Goal: Task Accomplishment & Management: Use online tool/utility

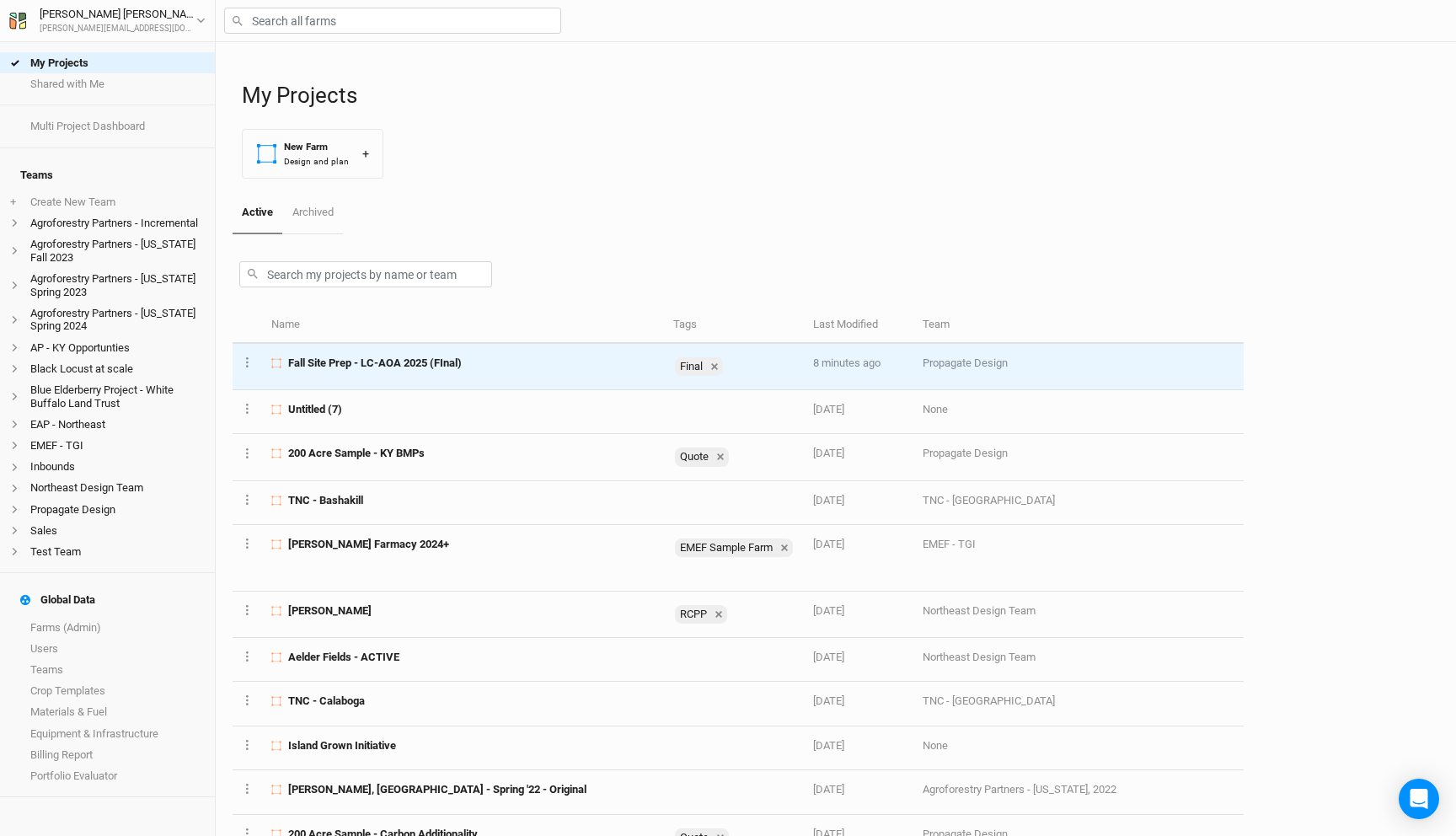
click at [493, 356] on div "Fall Site Prep - LC-AOA 2025 (FInal)" at bounding box center [463, 363] width 383 height 15
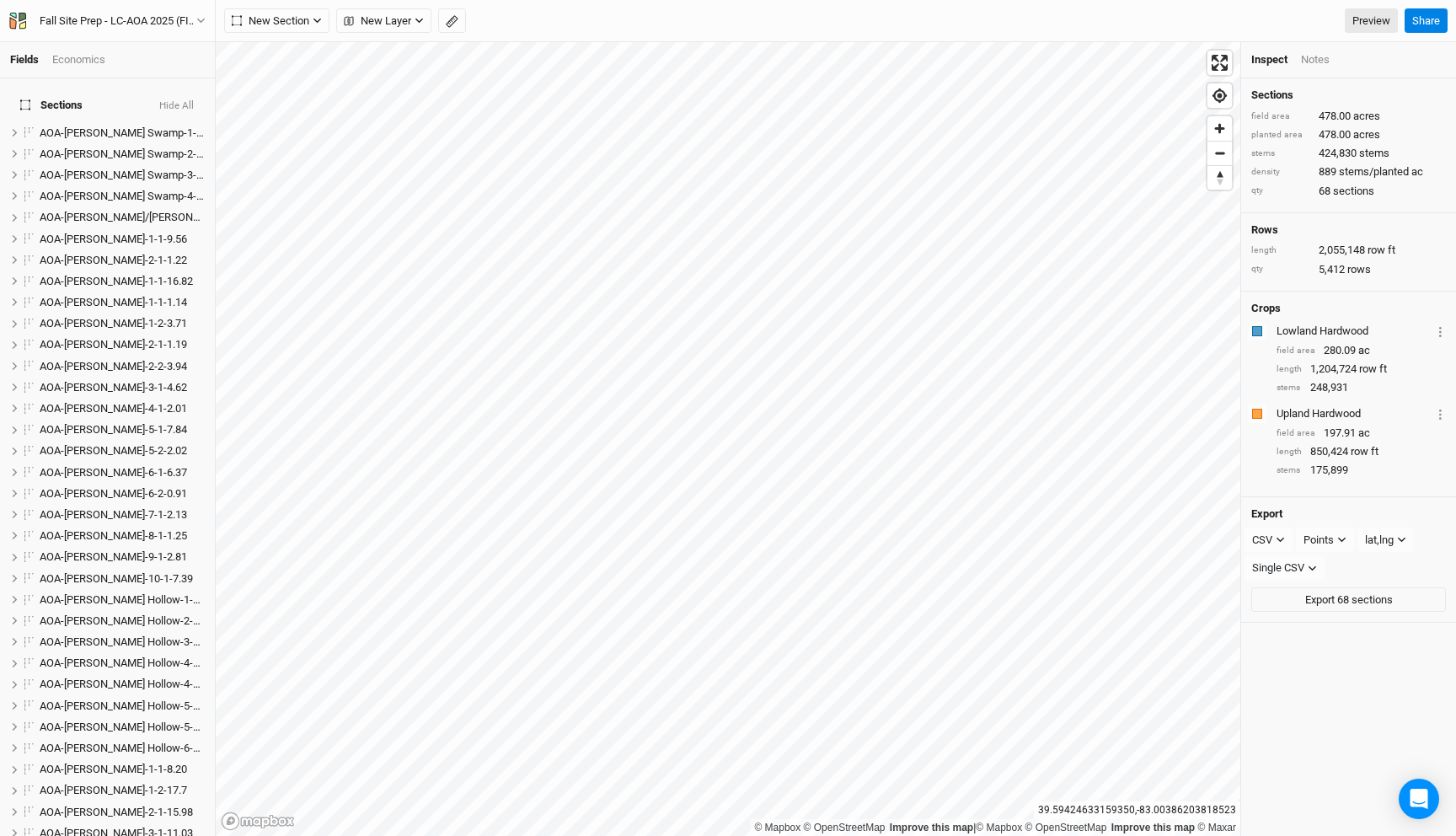
scroll to position [1107, 0]
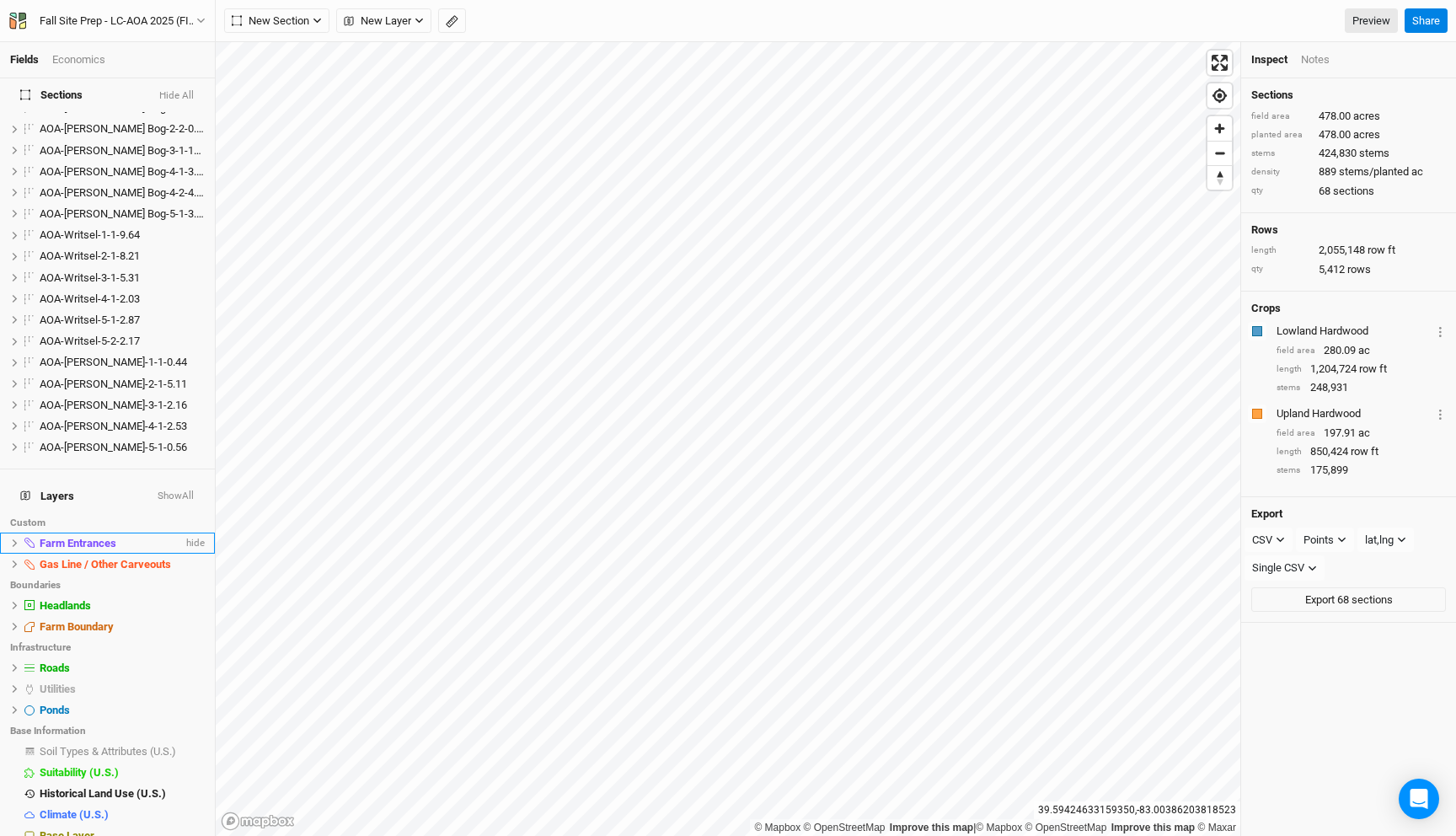
click at [14, 539] on icon at bounding box center [15, 542] width 5 height 8
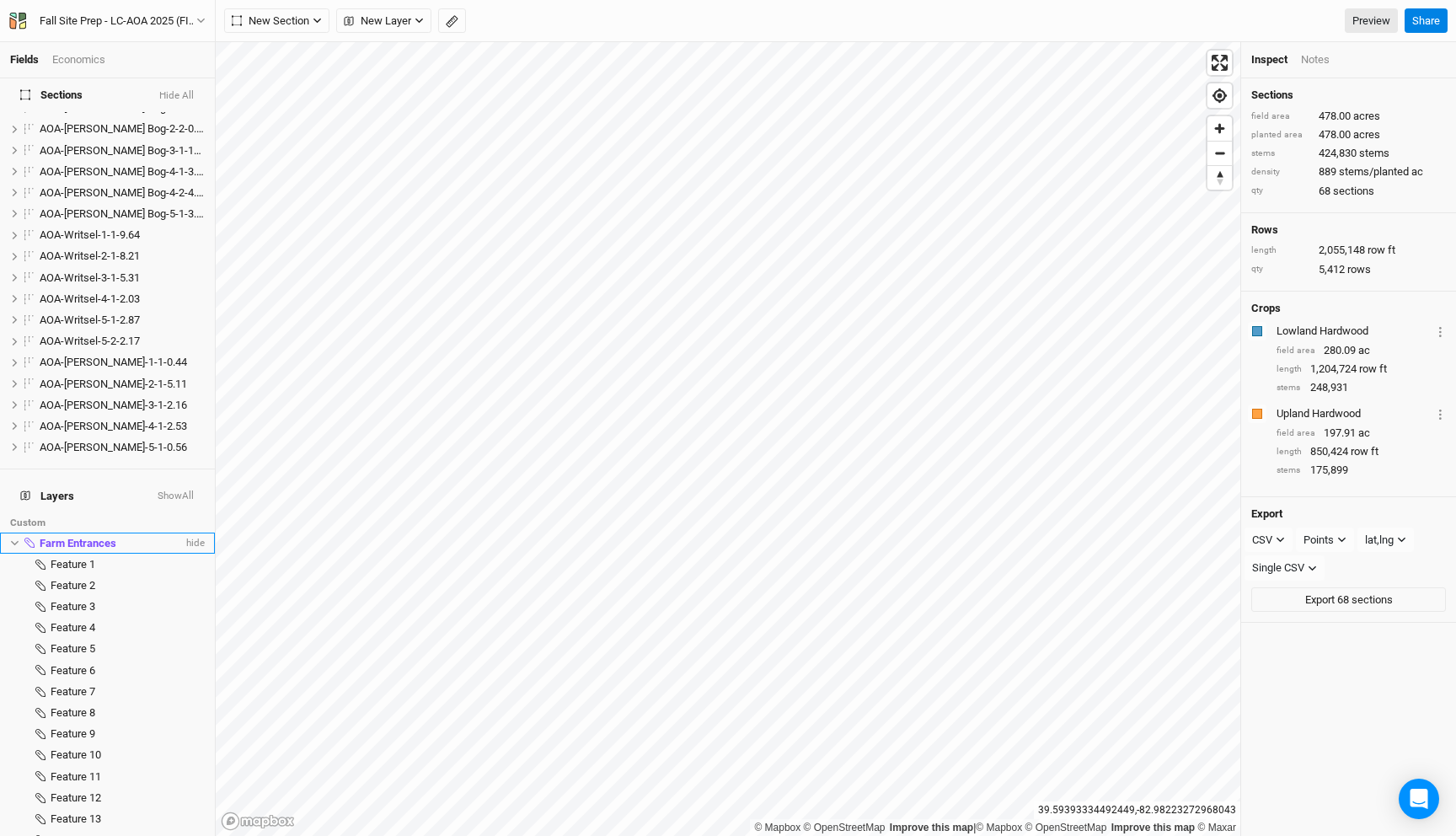
click at [103, 536] on span "Farm Entrances" at bounding box center [78, 542] width 77 height 13
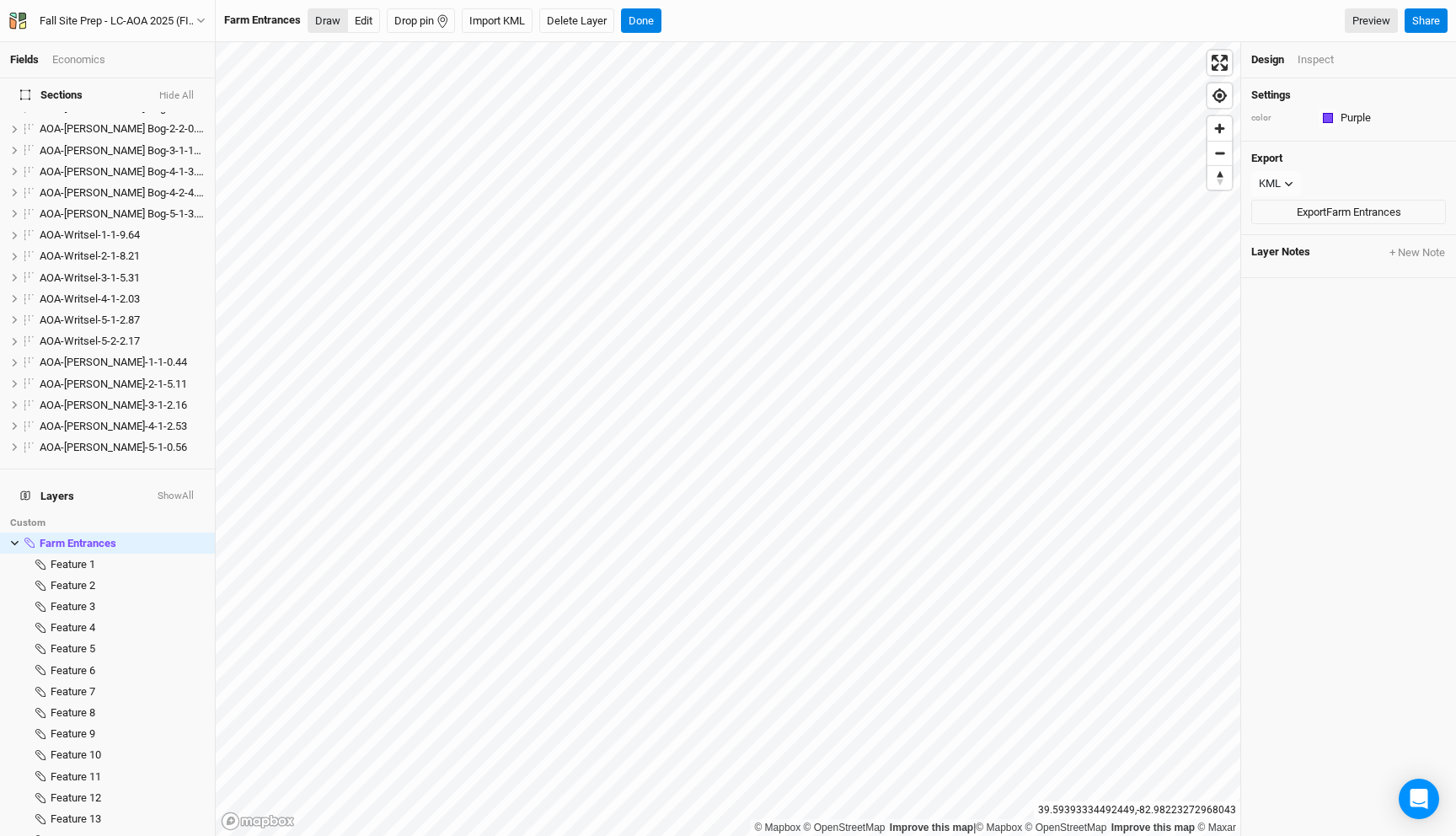
click at [329, 26] on button "Draw" at bounding box center [328, 21] width 41 height 25
click at [407, 20] on icon "button" at bounding box center [401, 21] width 14 height 14
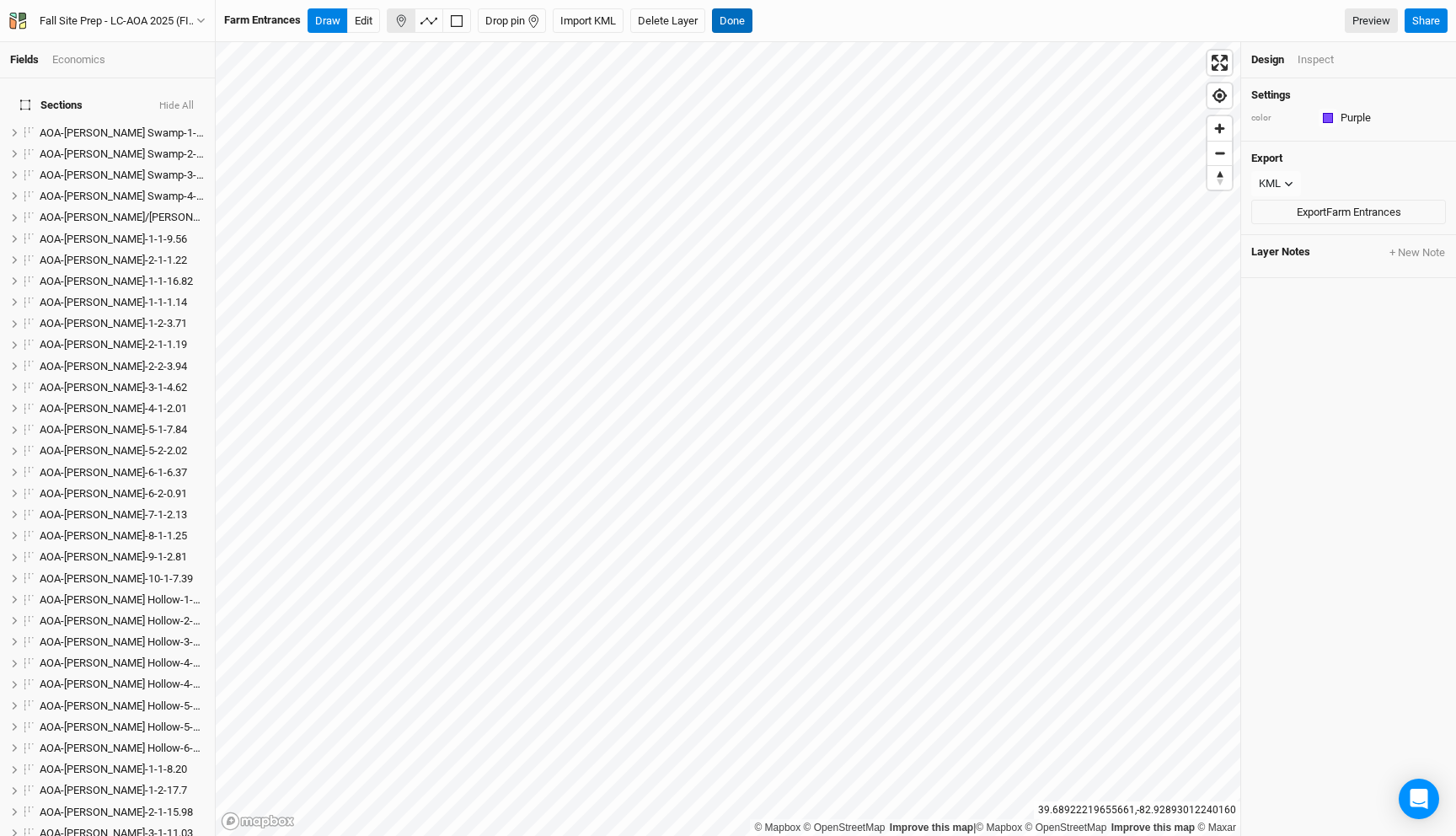
click at [734, 19] on button "Done" at bounding box center [732, 21] width 41 height 25
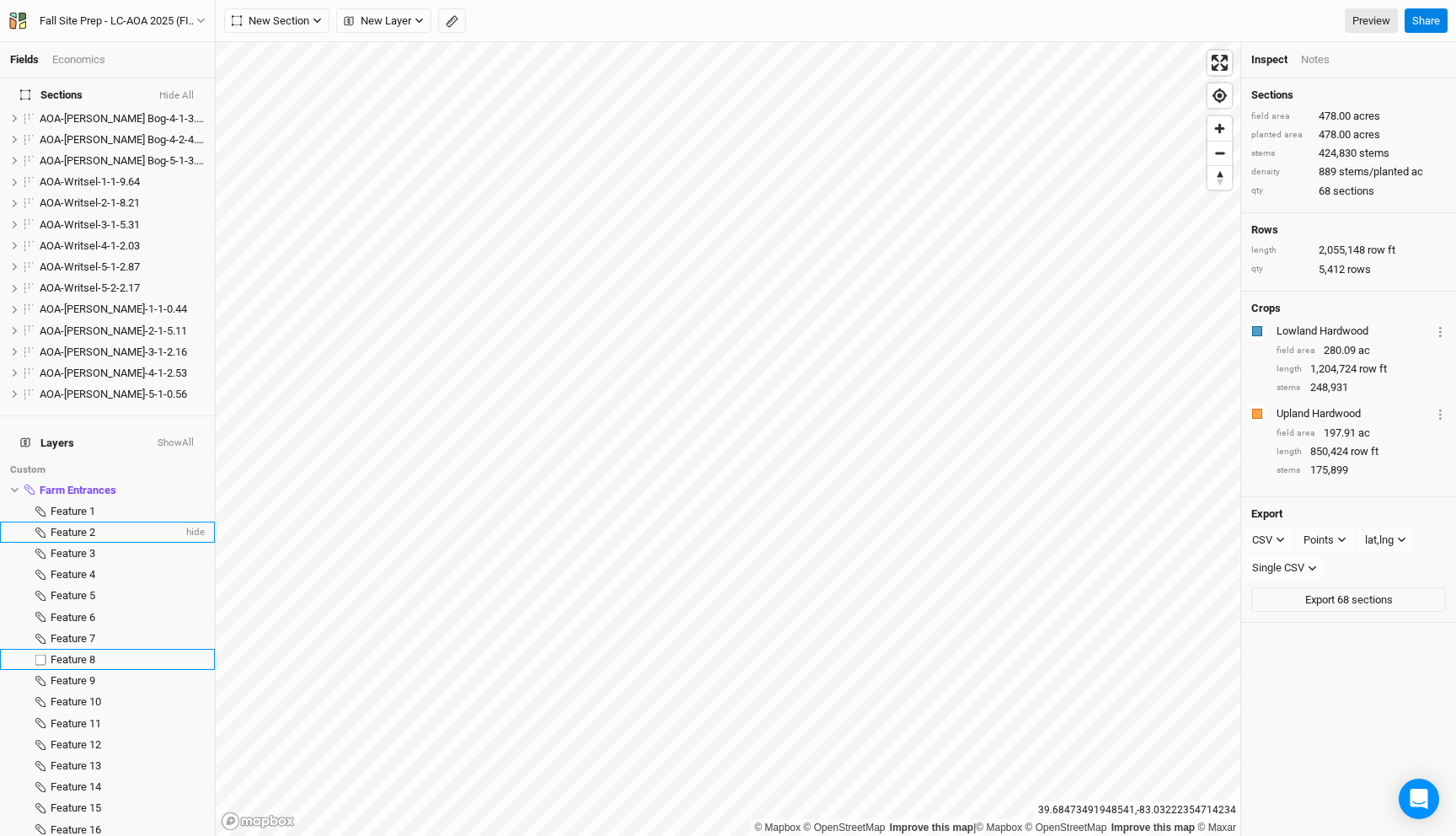
scroll to position [1145, 0]
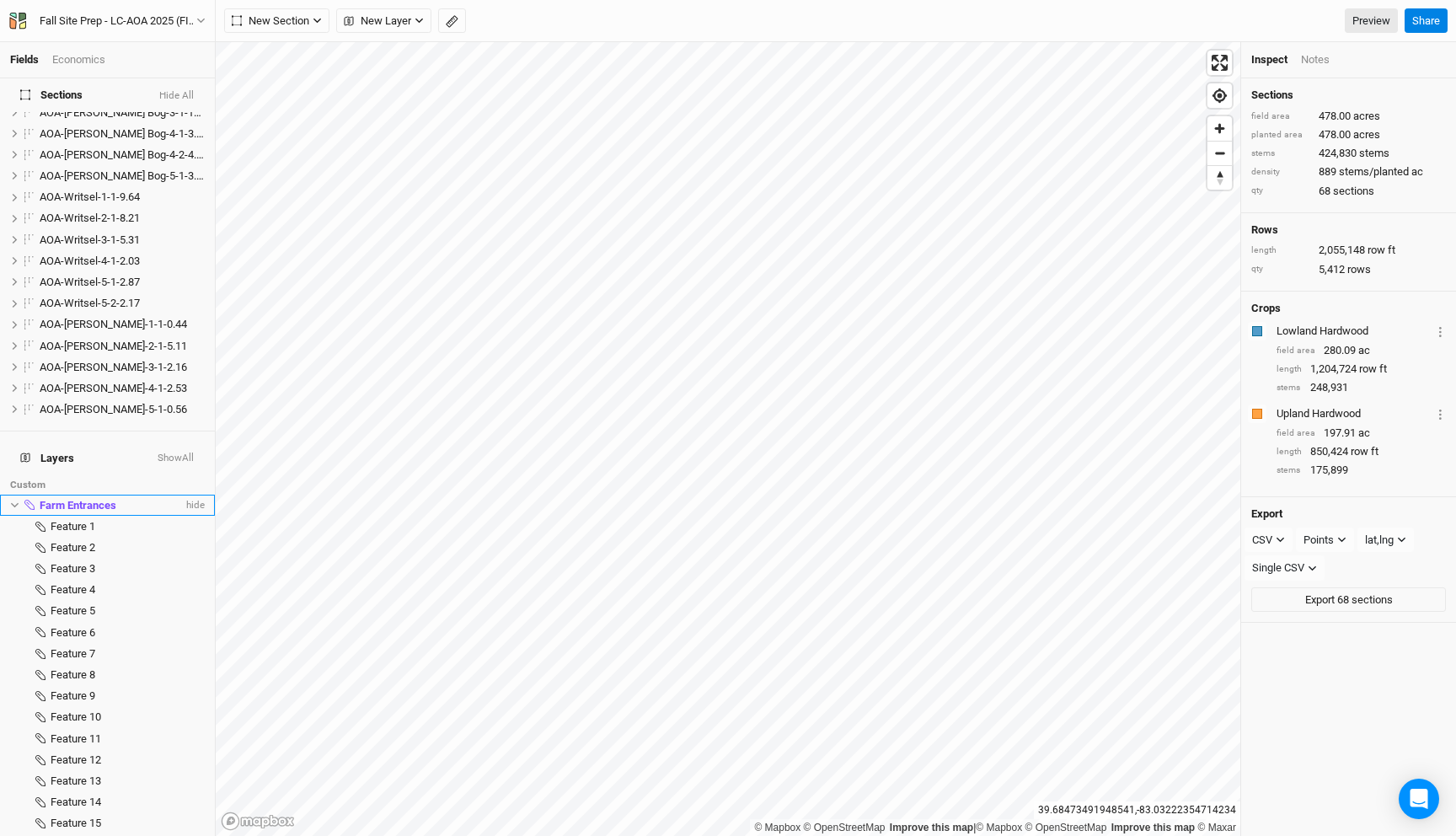
click at [108, 498] on span "Farm Entrances" at bounding box center [78, 504] width 77 height 13
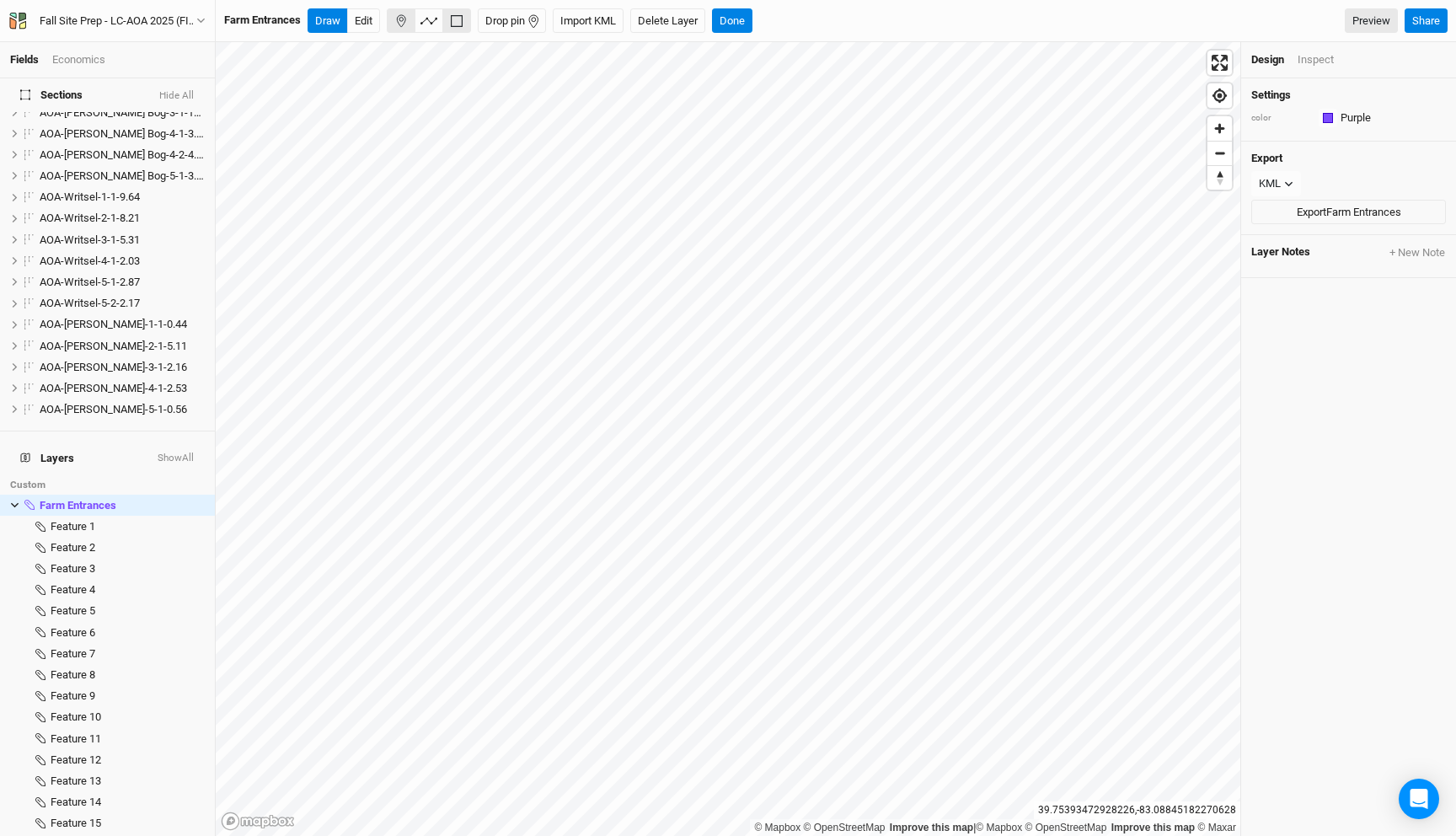
click at [397, 18] on icon "button" at bounding box center [401, 21] width 14 height 14
click at [731, 25] on button "Done" at bounding box center [732, 21] width 41 height 25
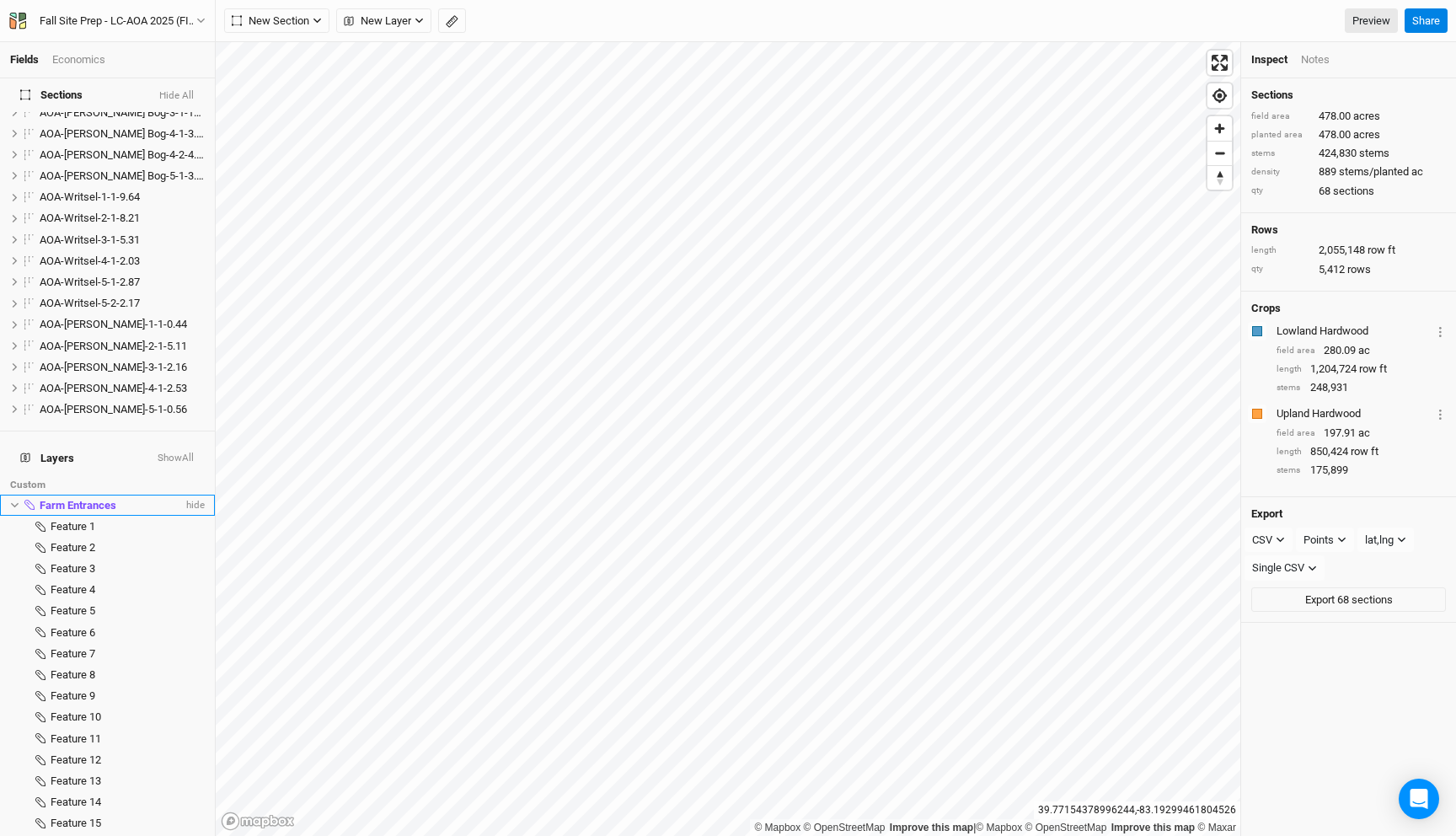
click at [119, 498] on div "Farm Entrances" at bounding box center [111, 505] width 143 height 14
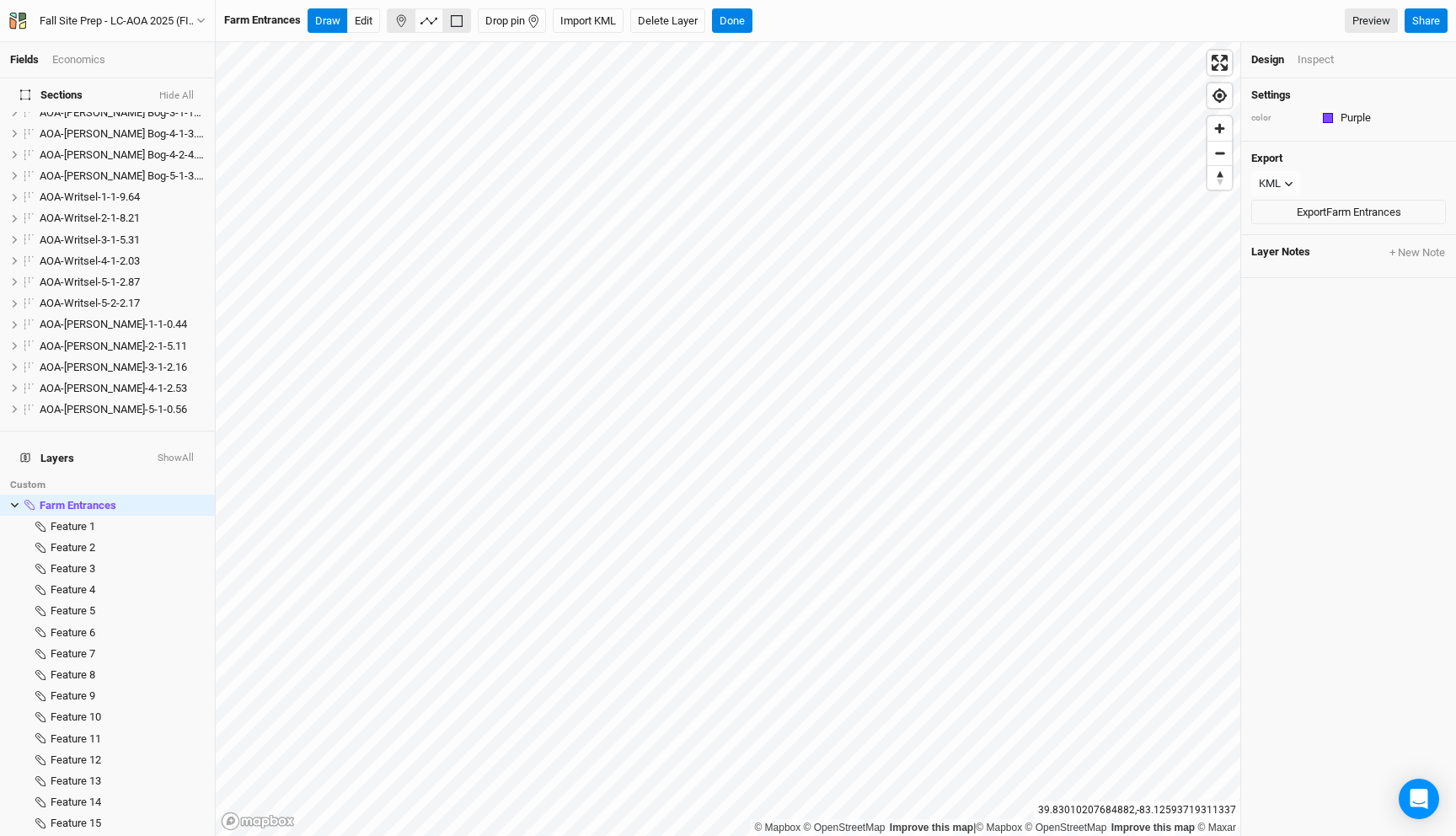
click at [399, 30] on button "button" at bounding box center [401, 21] width 29 height 25
click at [736, 25] on button "Done" at bounding box center [732, 21] width 41 height 25
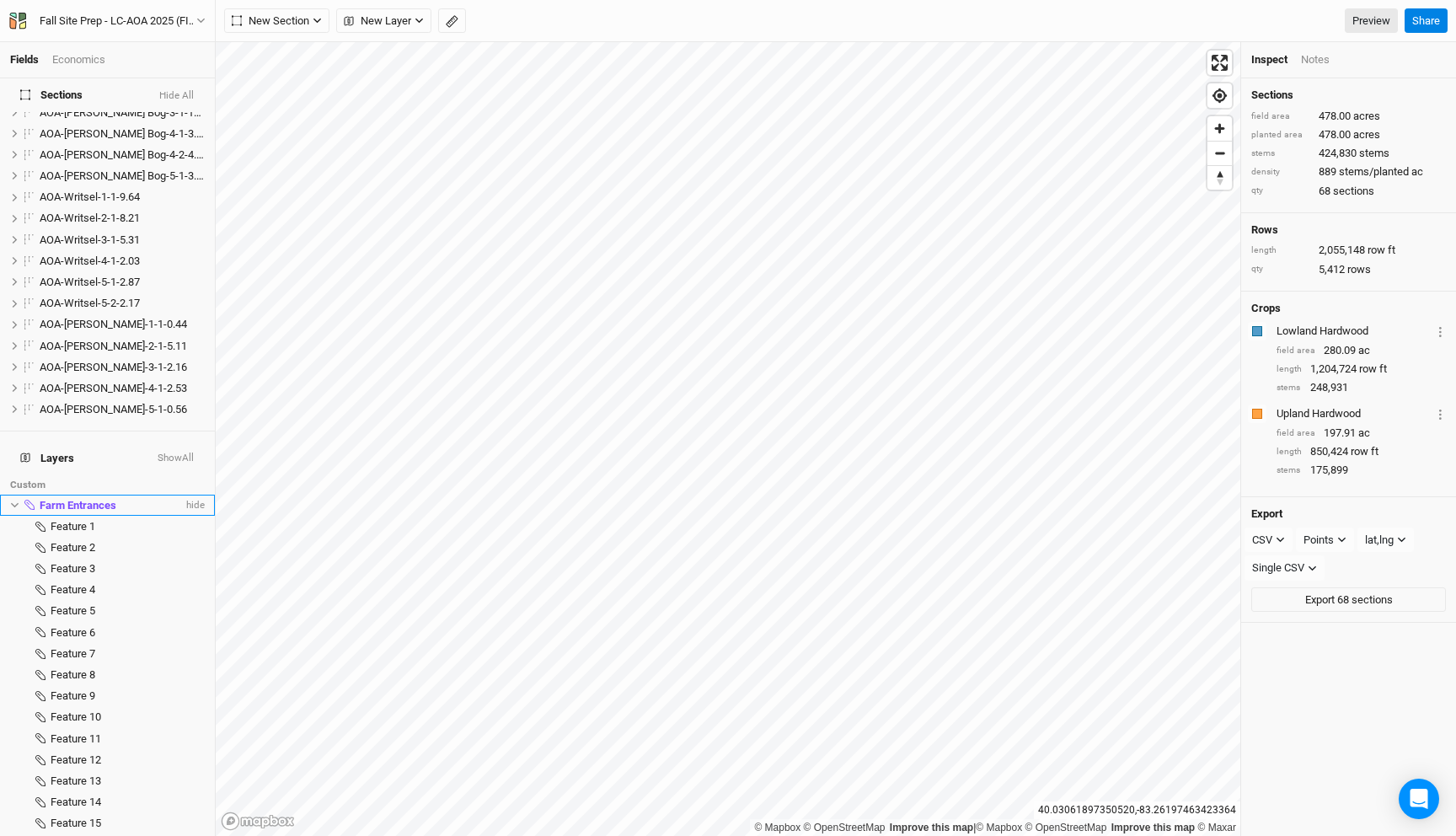
click at [134, 498] on div "Farm Entrances" at bounding box center [111, 505] width 143 height 14
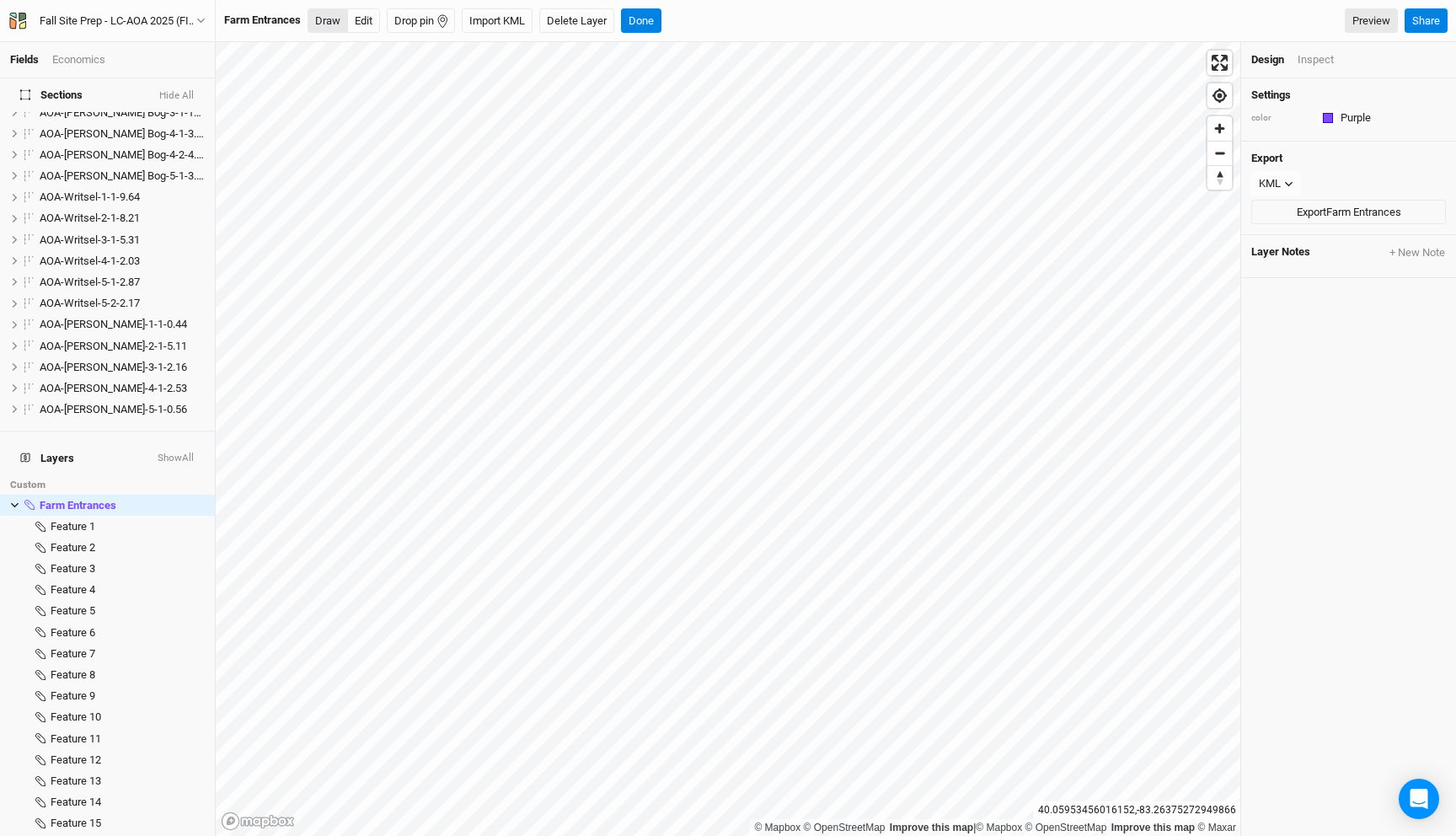
click at [333, 25] on button "Draw" at bounding box center [328, 21] width 41 height 25
click at [404, 22] on icon "button" at bounding box center [401, 21] width 14 height 14
click at [734, 20] on button "Done" at bounding box center [732, 21] width 41 height 25
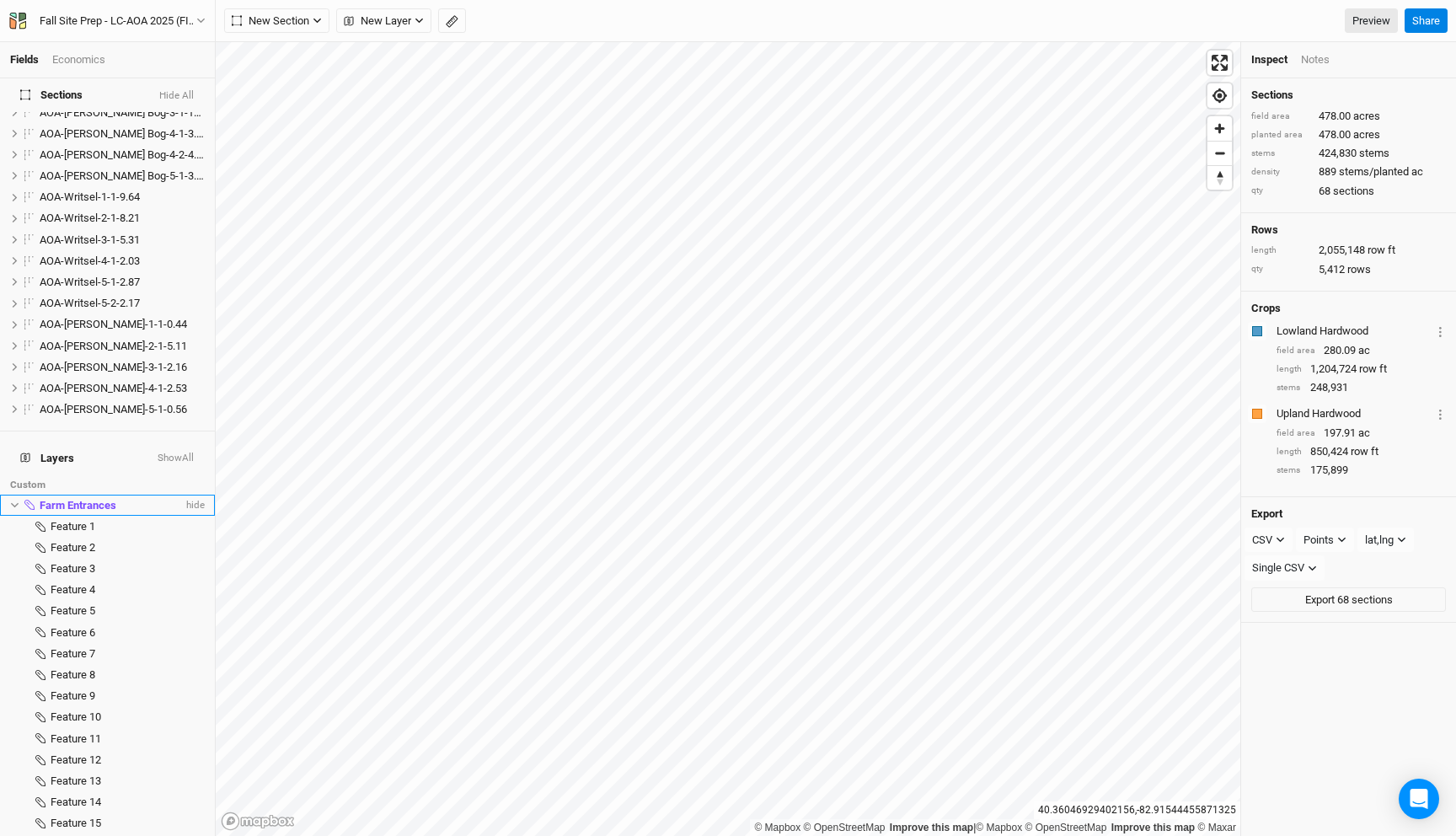
click at [108, 498] on span "Farm Entrances" at bounding box center [78, 504] width 77 height 13
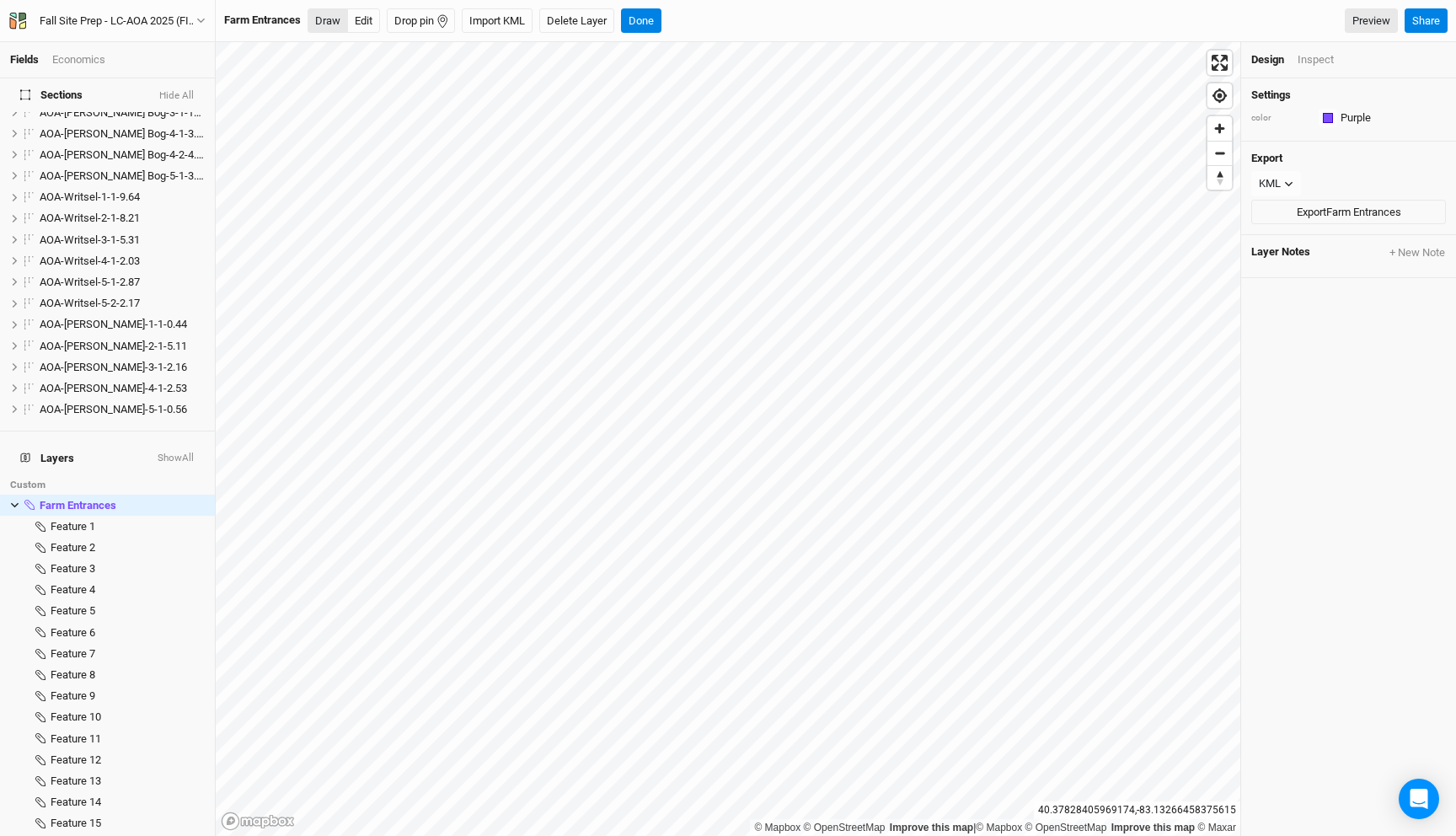
click at [321, 17] on button "Draw" at bounding box center [328, 21] width 41 height 25
click at [407, 30] on button "button" at bounding box center [401, 21] width 29 height 25
click at [735, 25] on button "Done" at bounding box center [732, 21] width 41 height 25
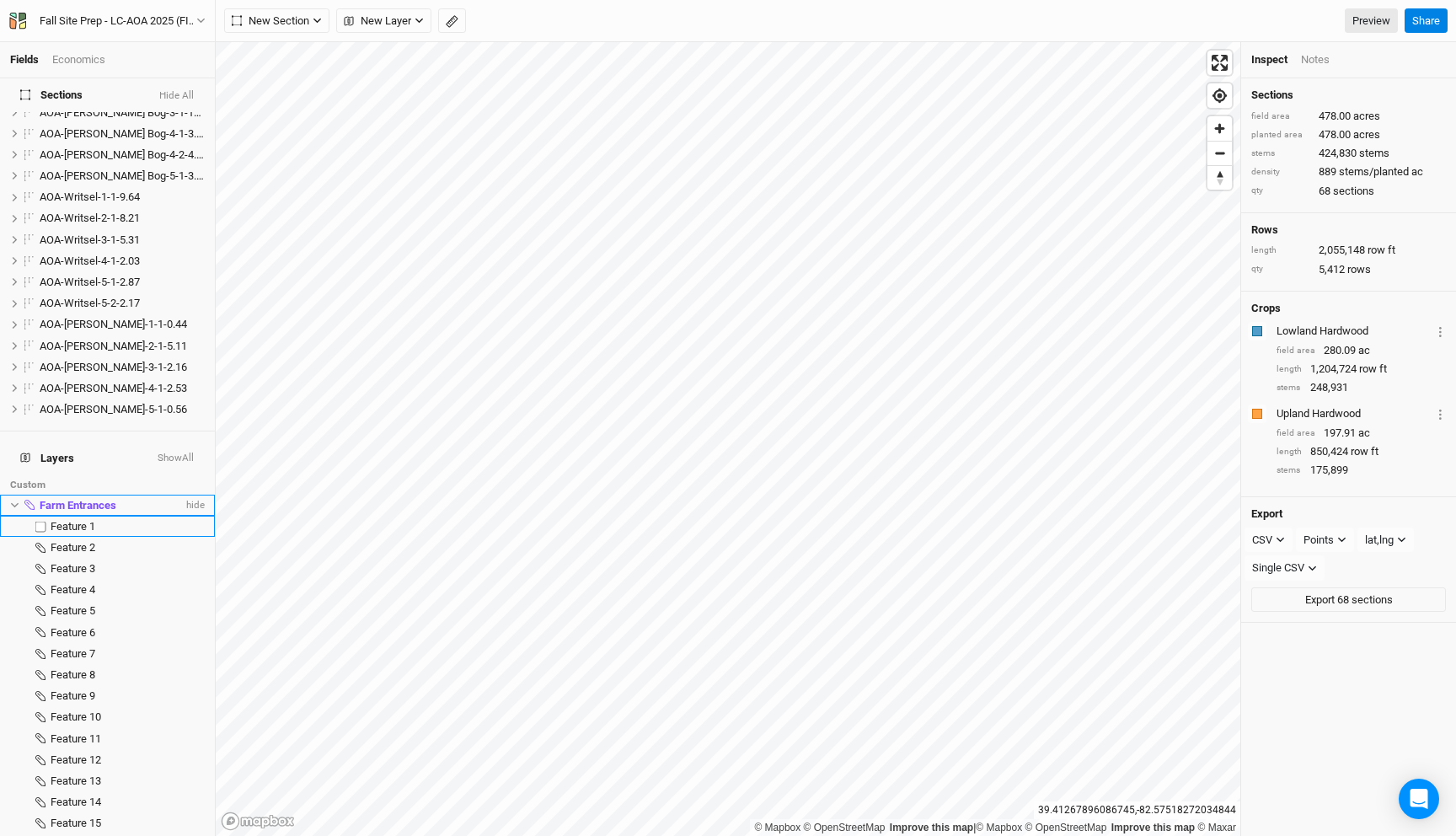
click at [84, 498] on span "Farm Entrances" at bounding box center [78, 504] width 77 height 13
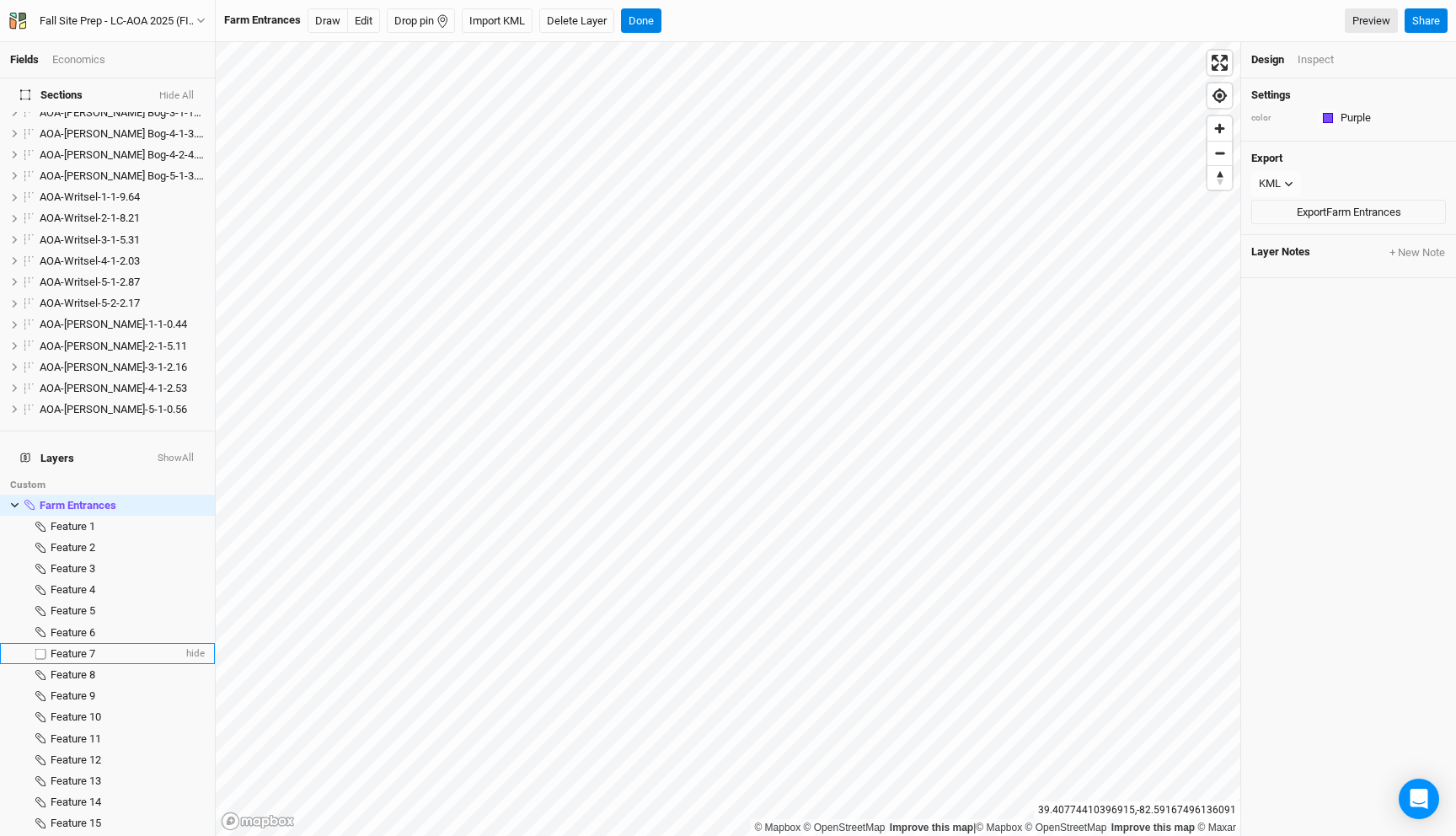
scroll to position [1637, 0]
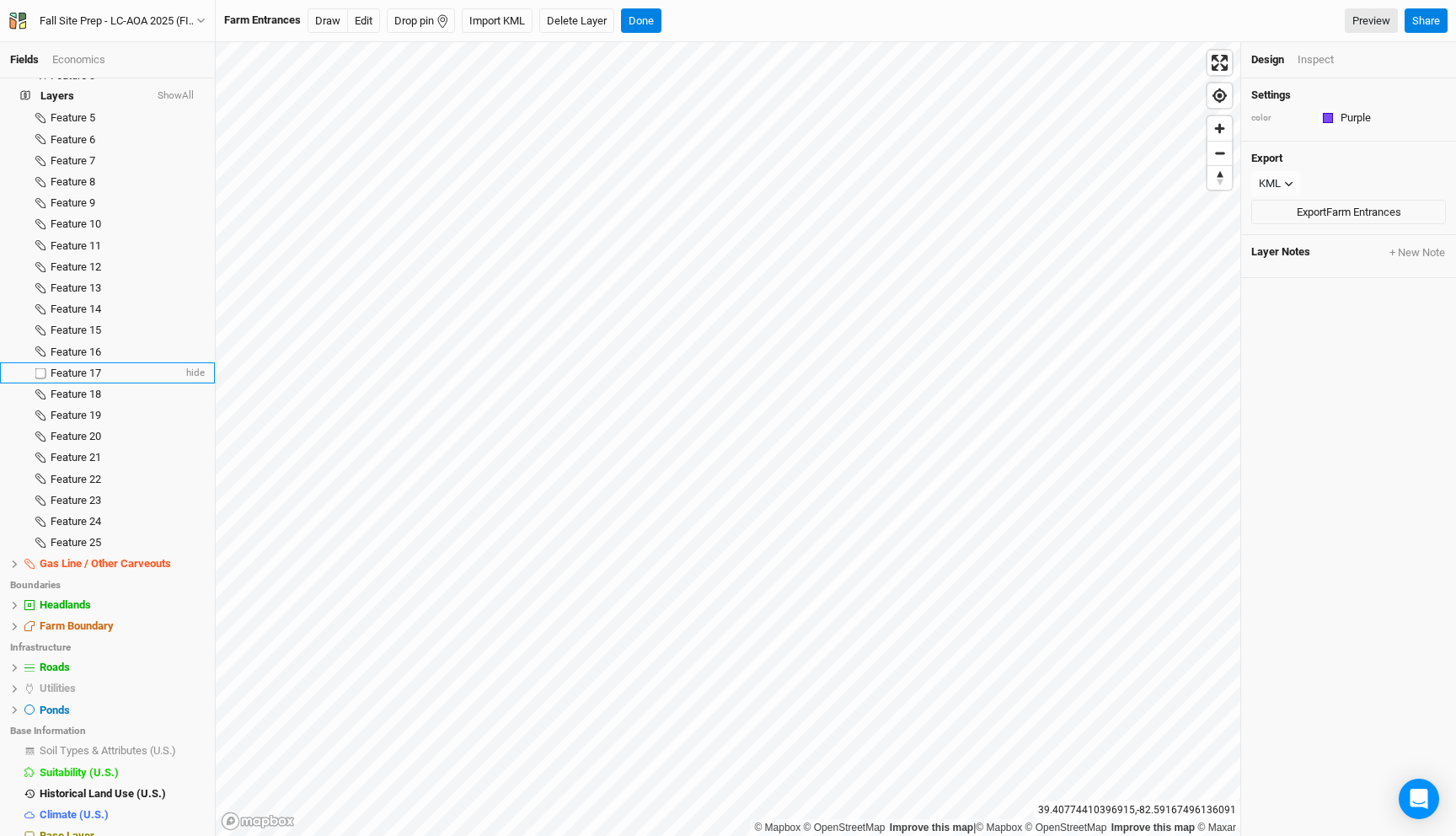
click at [40, 362] on label at bounding box center [41, 372] width 21 height 21
click at [40, 367] on input "checkbox" at bounding box center [41, 372] width 11 height 11
checkbox input "true"
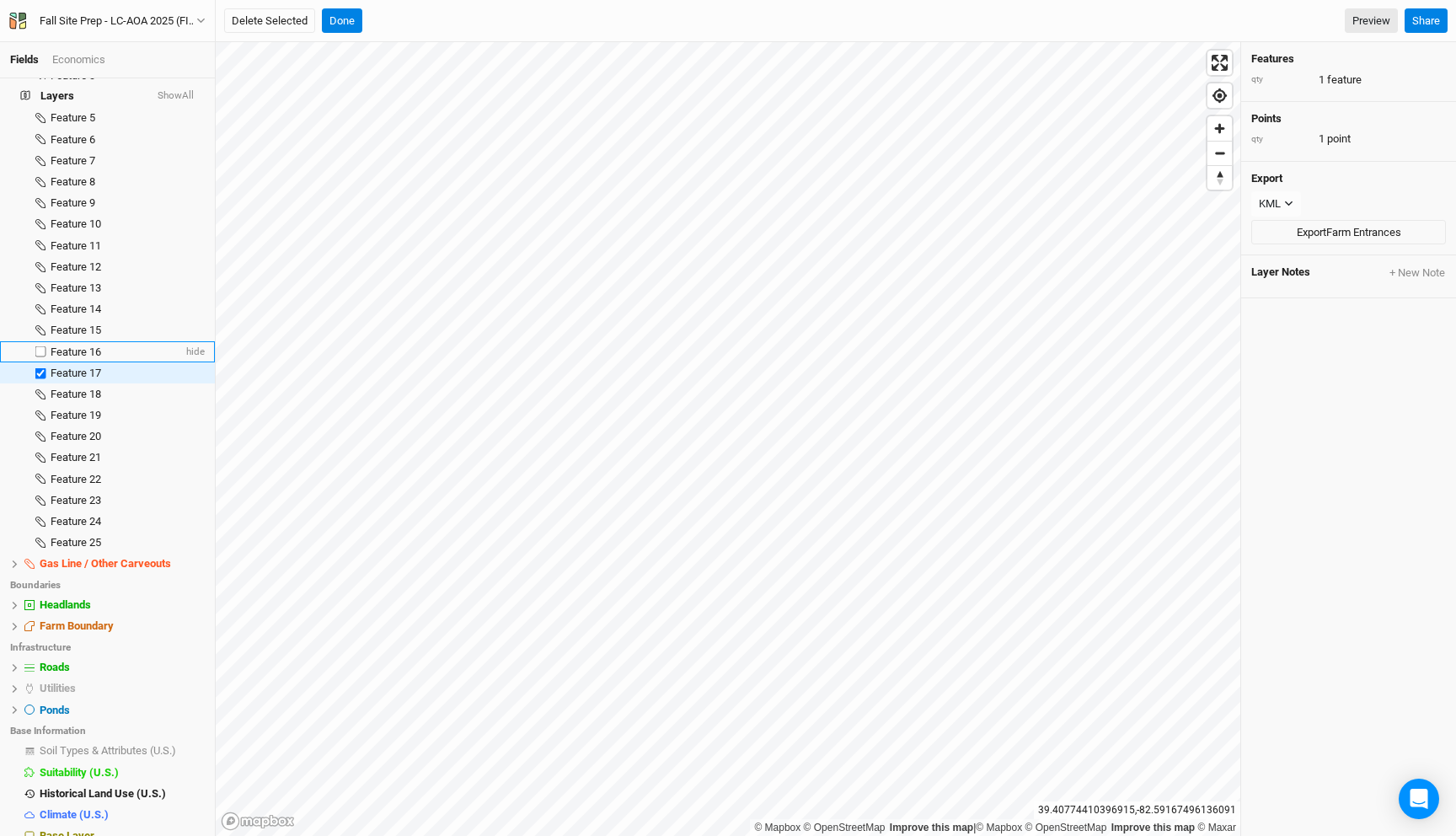
click at [40, 341] on label at bounding box center [41, 351] width 21 height 21
click at [40, 346] on input "checkbox" at bounding box center [41, 351] width 11 height 11
click at [41, 341] on label at bounding box center [41, 351] width 21 height 21
click at [41, 346] on input "checkbox" at bounding box center [41, 351] width 11 height 11
checkbox input "false"
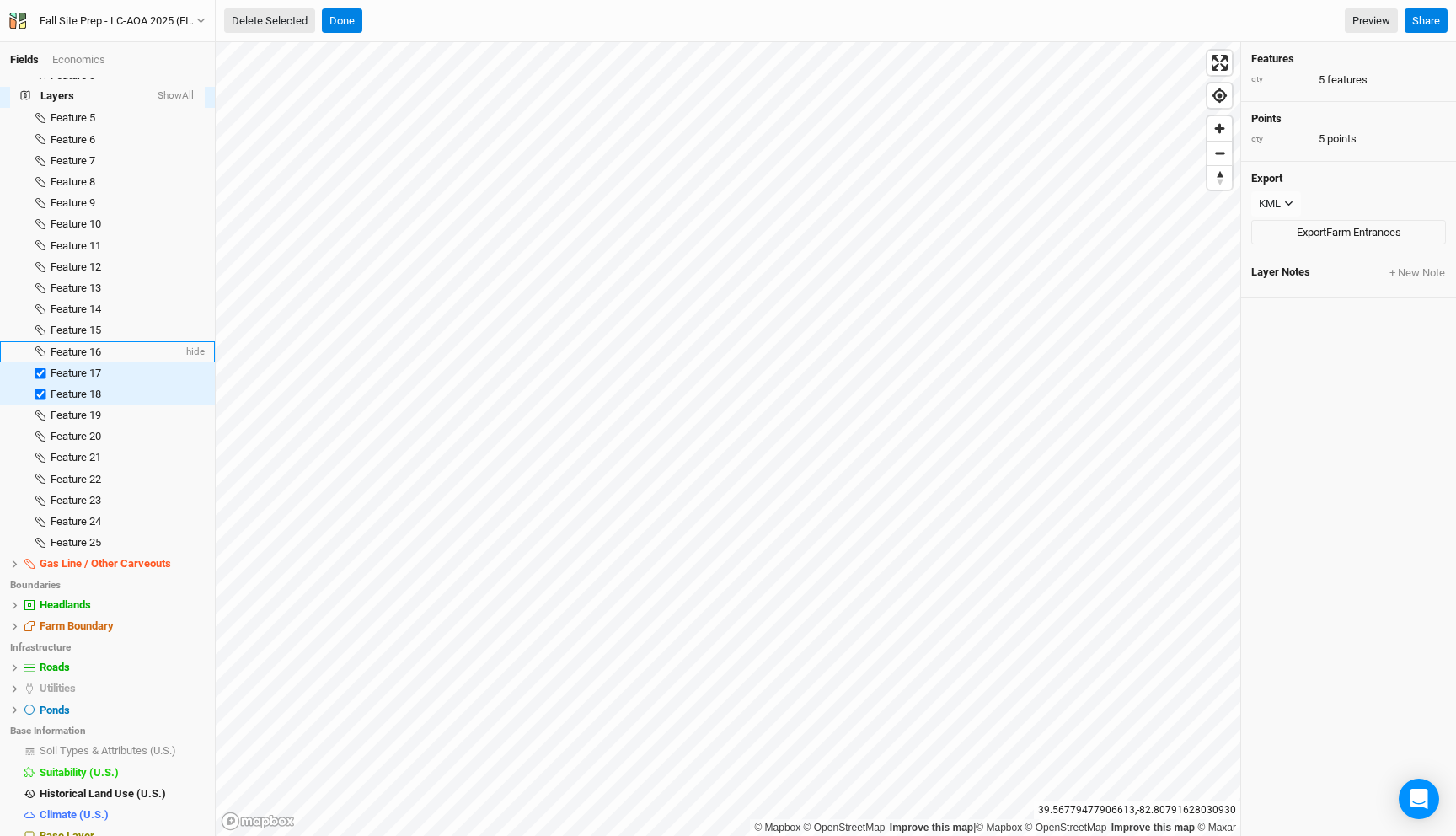
click at [286, 19] on button "Delete Selected" at bounding box center [270, 21] width 91 height 25
click at [506, 16] on button "Confirm" at bounding box center [515, 21] width 52 height 25
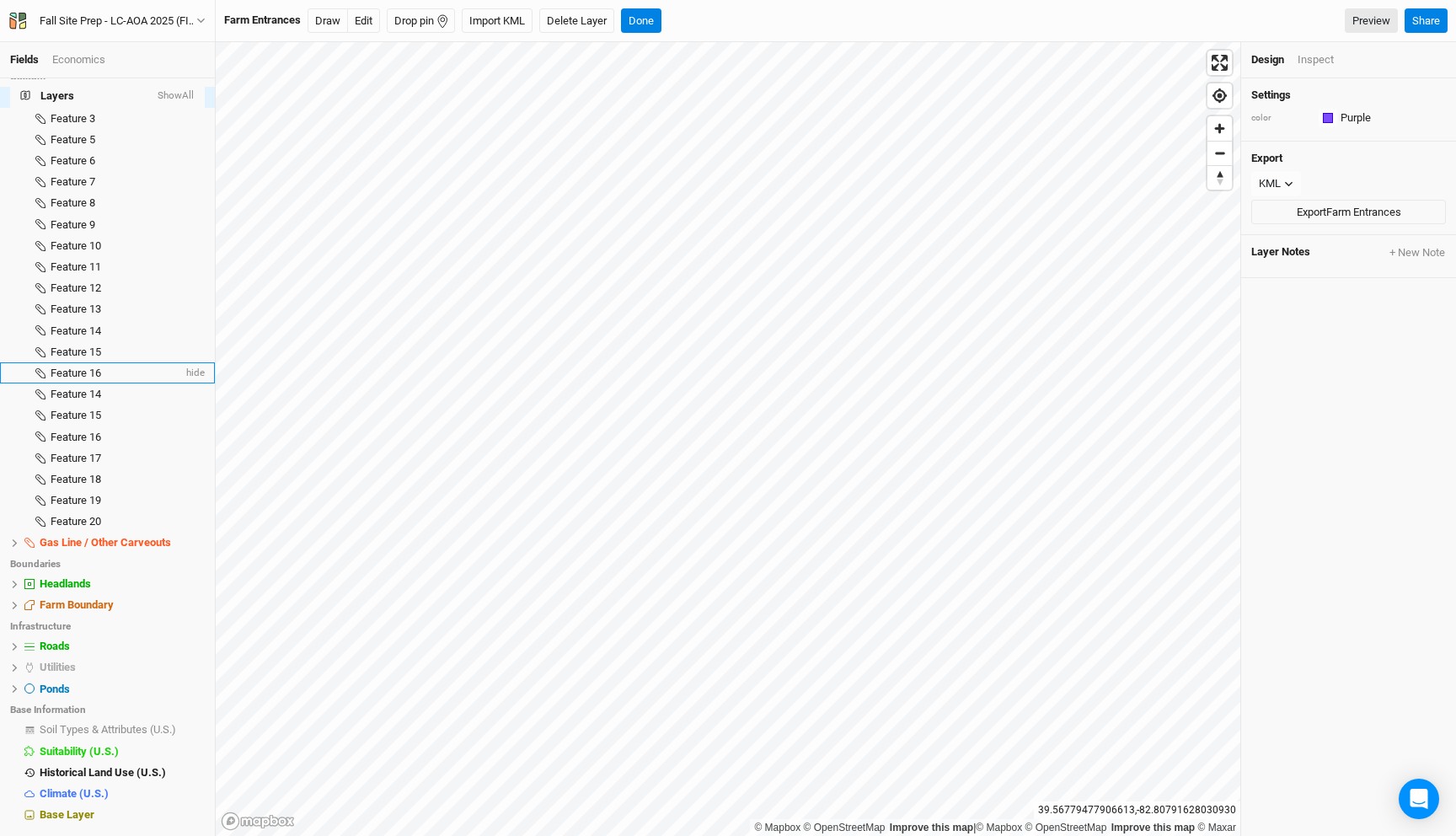
scroll to position [1532, 0]
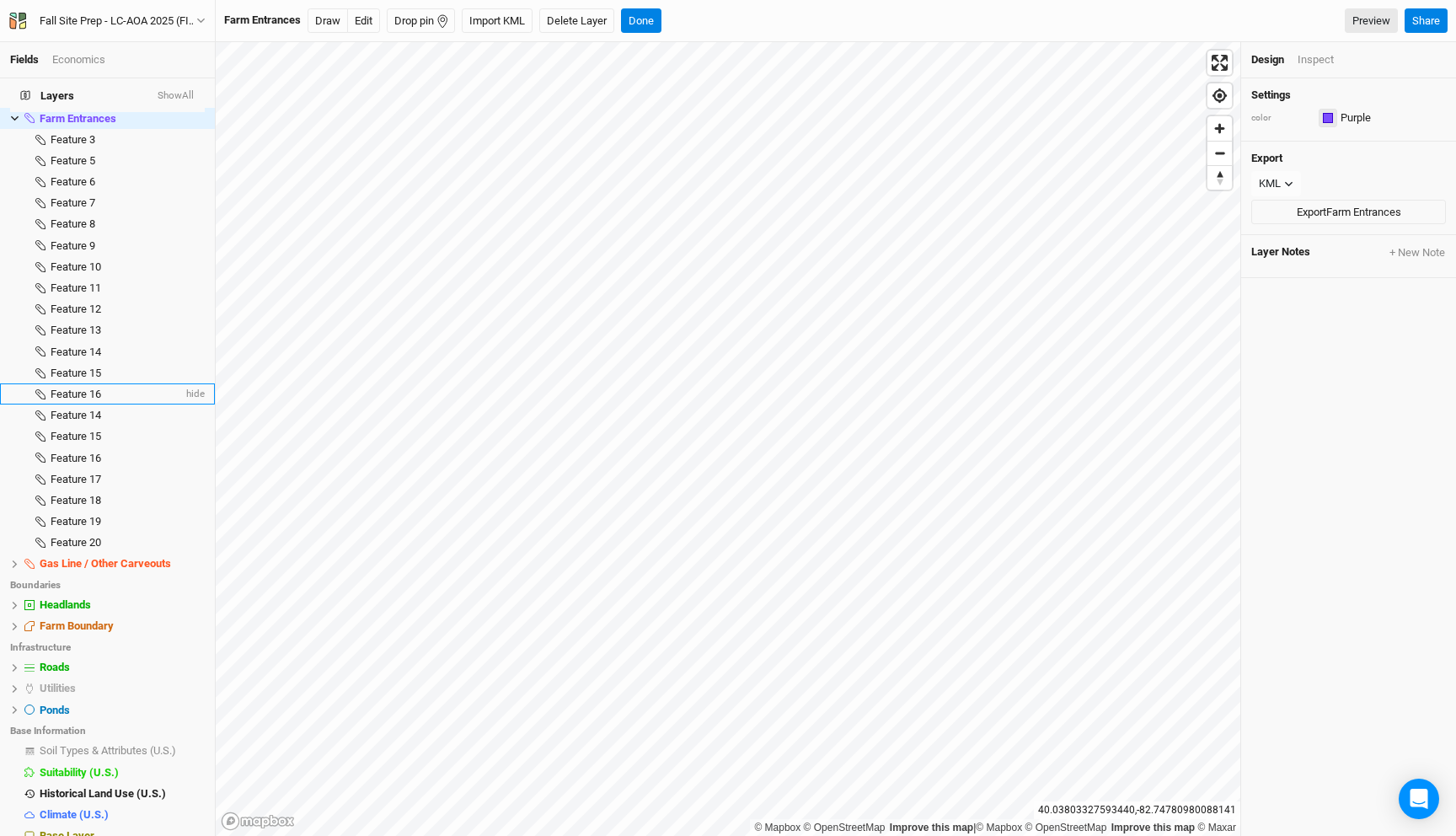
click at [1331, 118] on div "button" at bounding box center [1328, 118] width 10 height 10
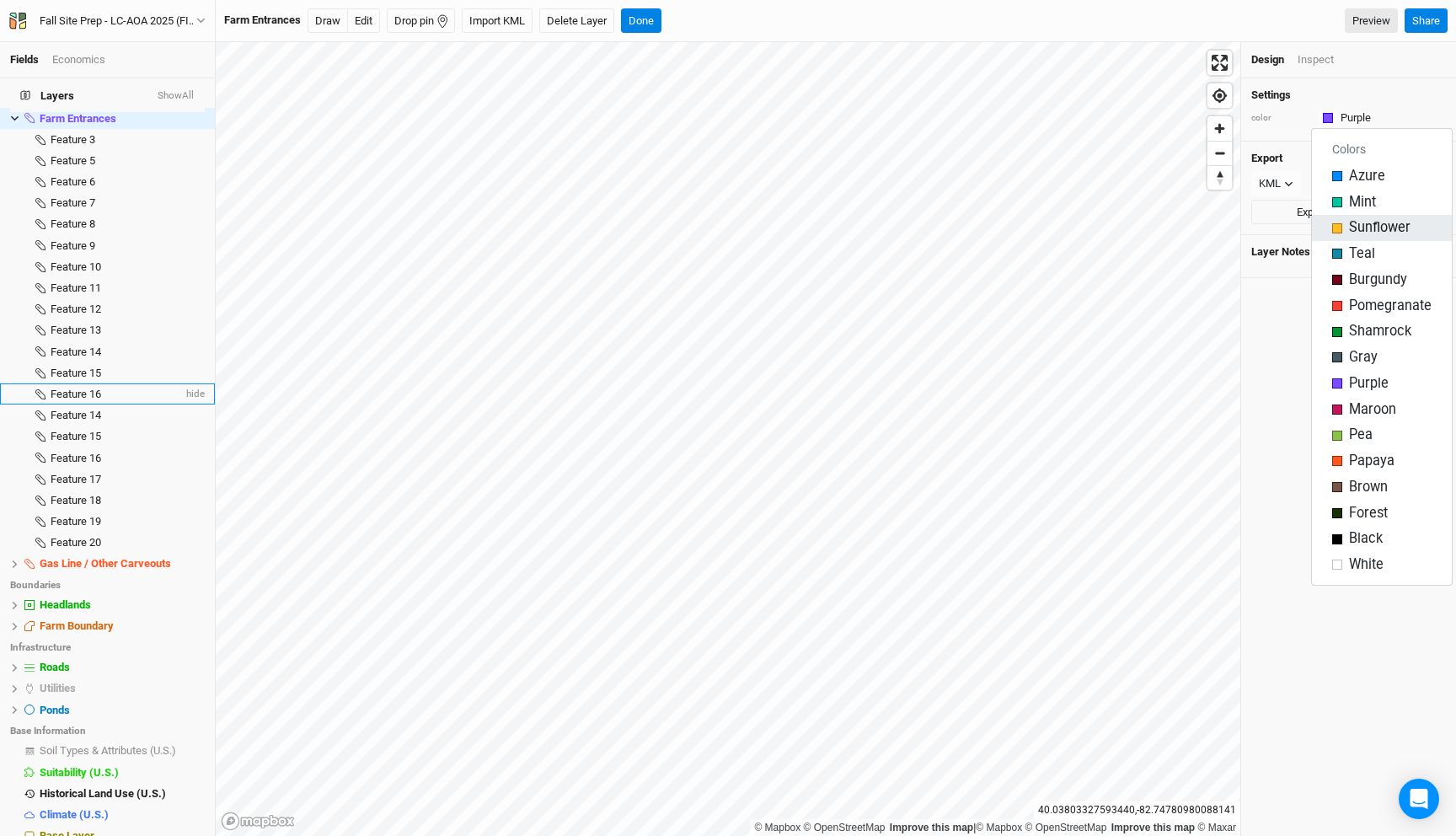
click at [1340, 230] on div "button" at bounding box center [1337, 228] width 10 height 10
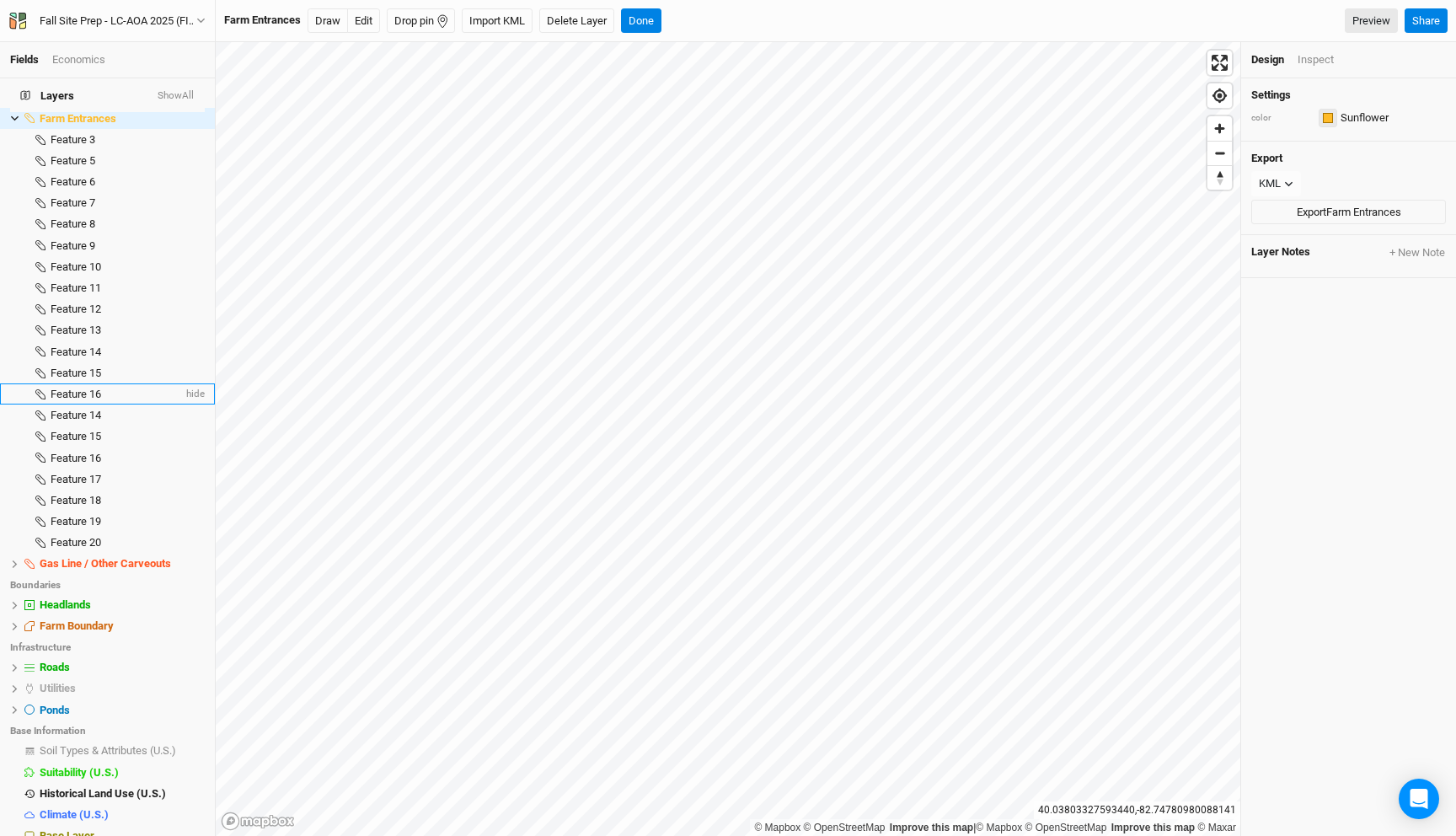
click at [1330, 113] on div "button" at bounding box center [1328, 118] width 10 height 10
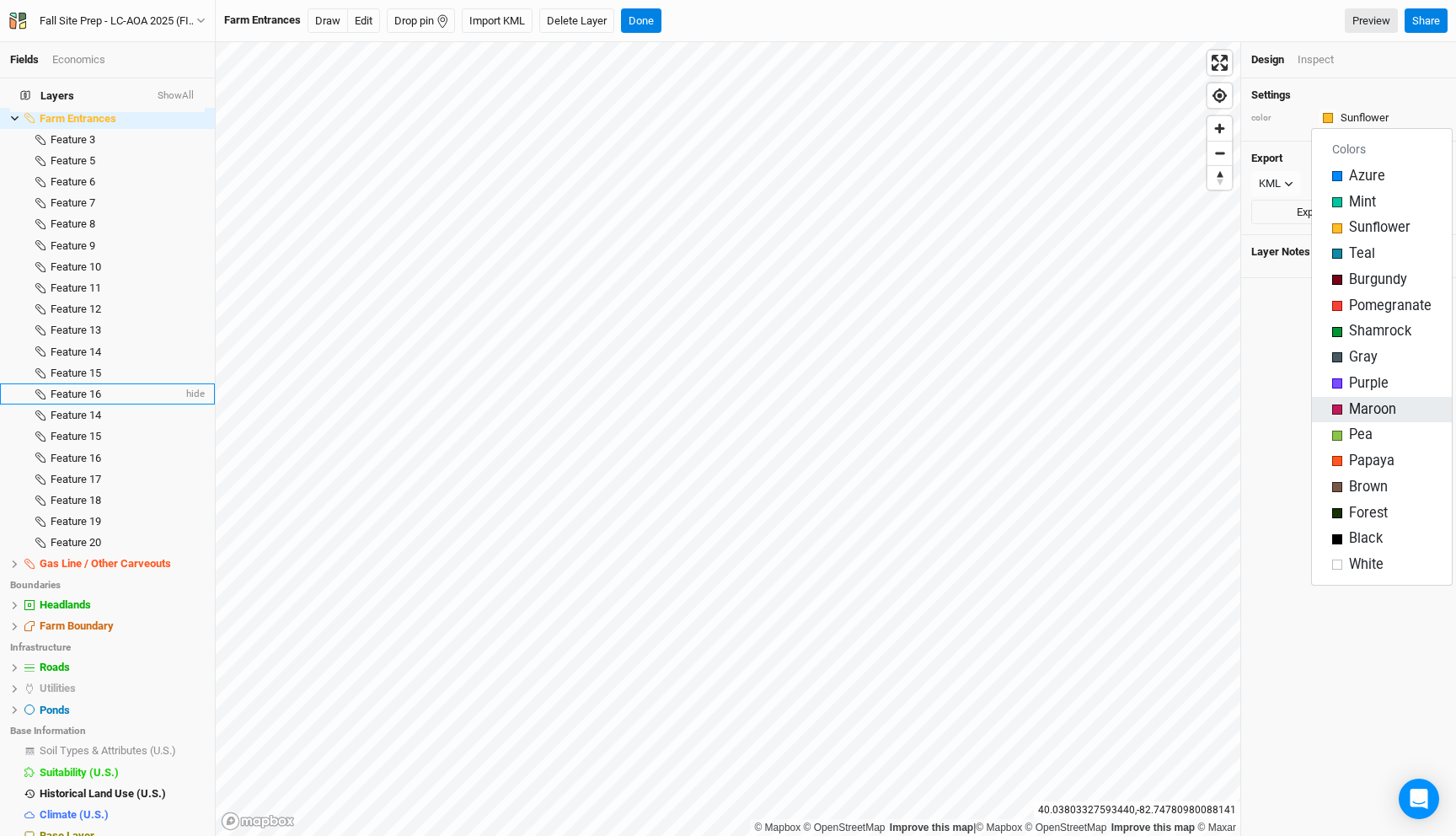
click at [1332, 404] on div "Maroon" at bounding box center [1382, 410] width 99 height 19
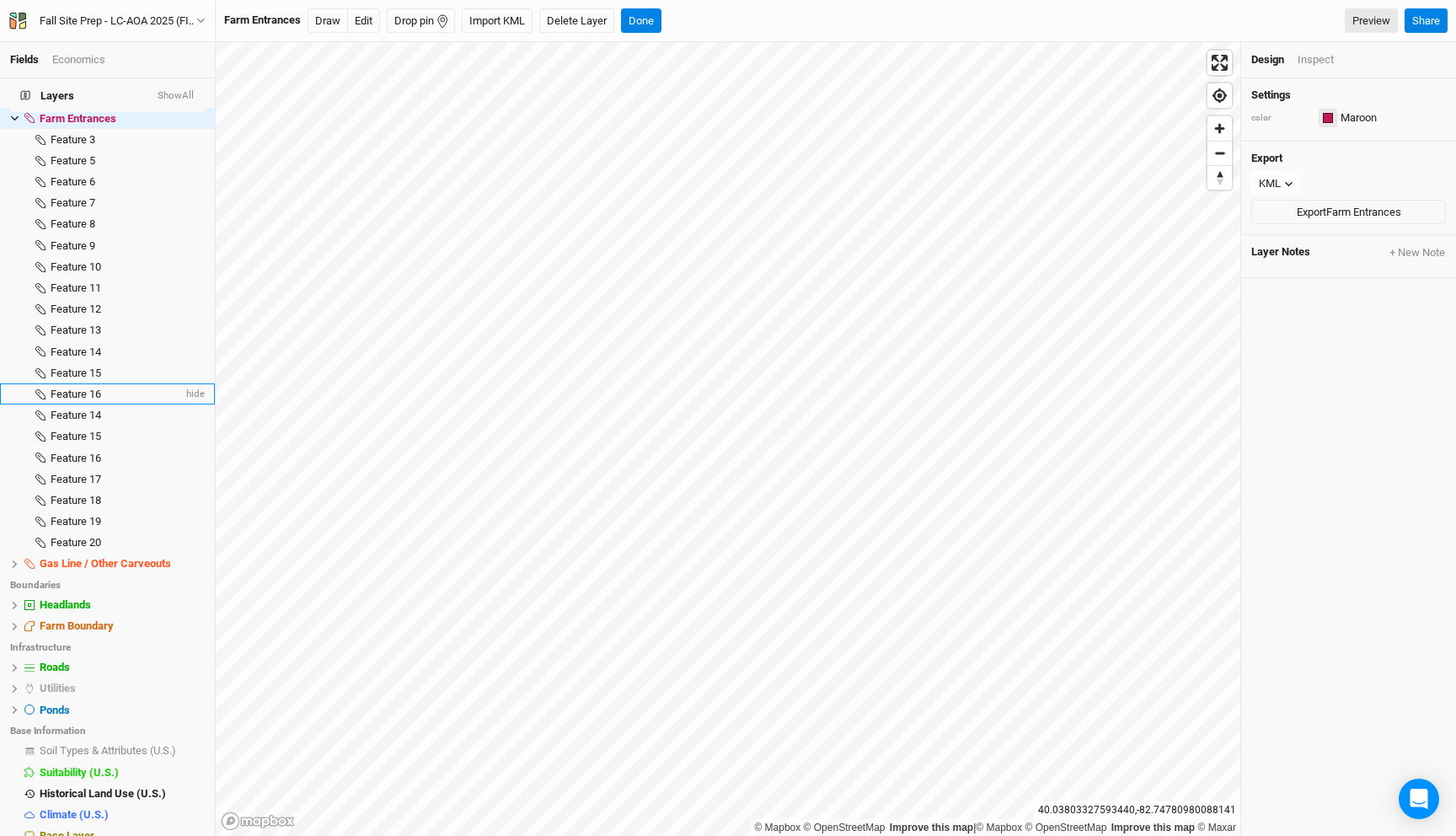
click at [1333, 115] on button "button" at bounding box center [1328, 118] width 19 height 19
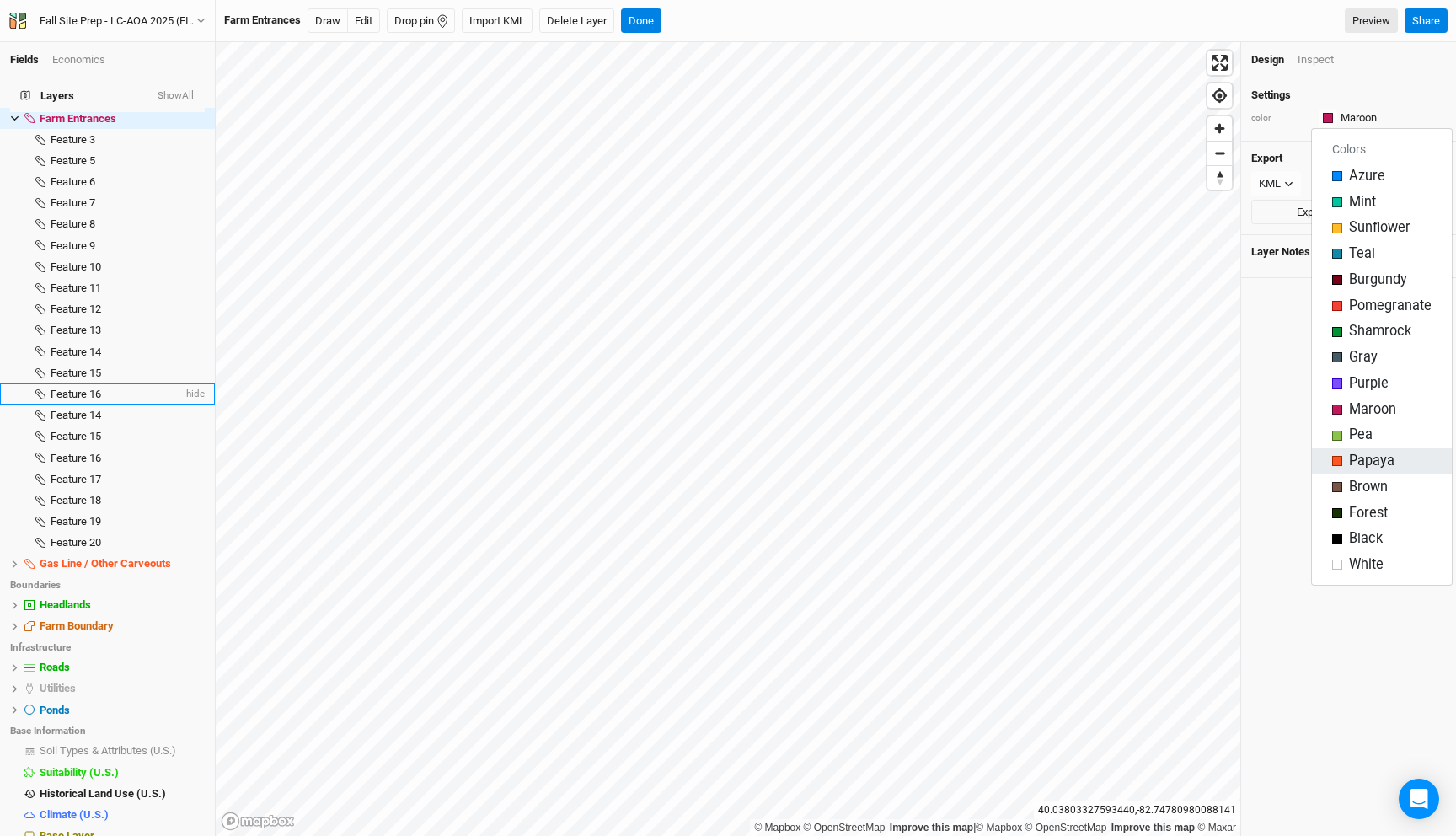
click at [1343, 465] on div "Papaya" at bounding box center [1382, 461] width 99 height 19
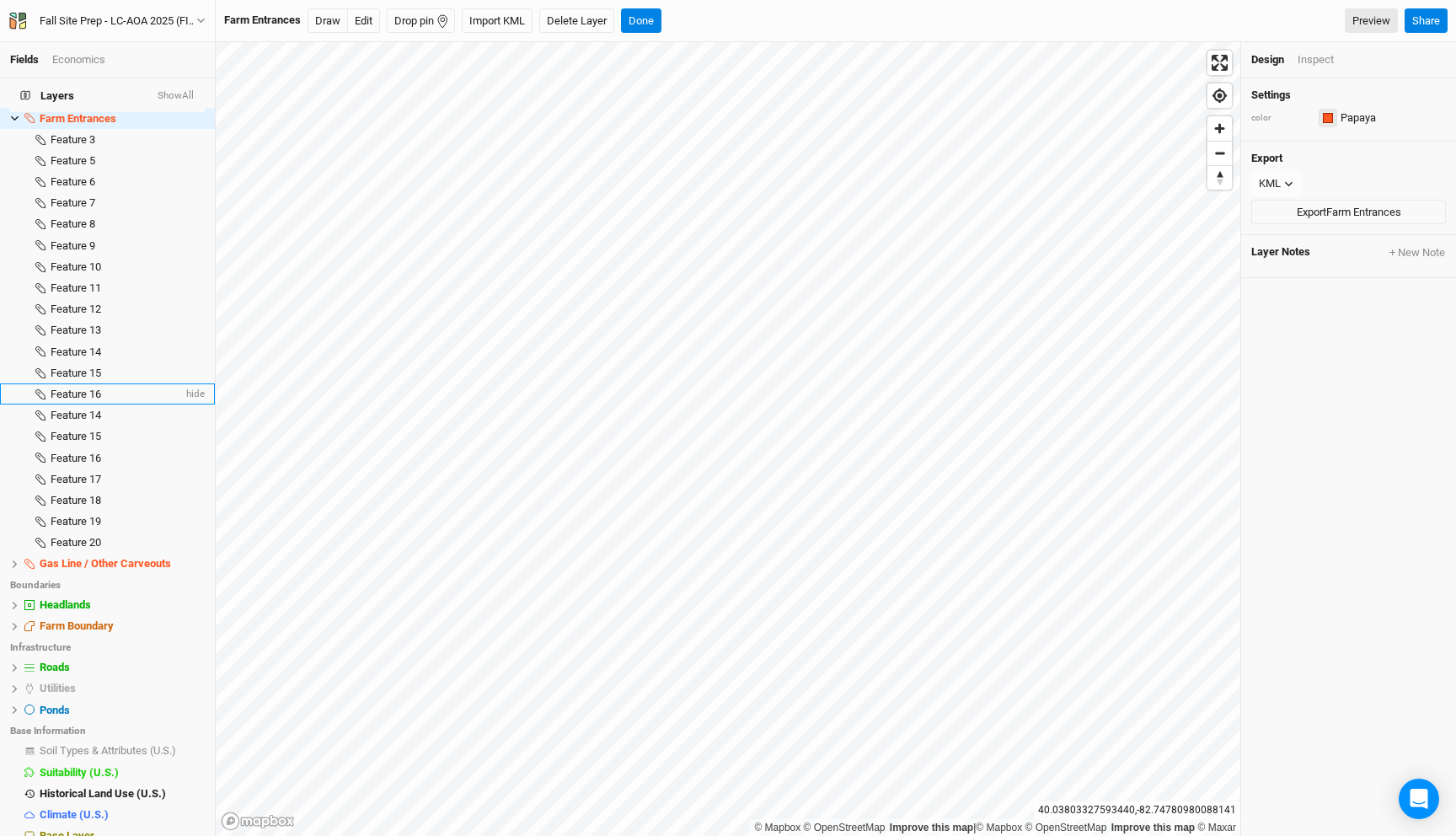
click at [1326, 113] on div "button" at bounding box center [1328, 118] width 10 height 10
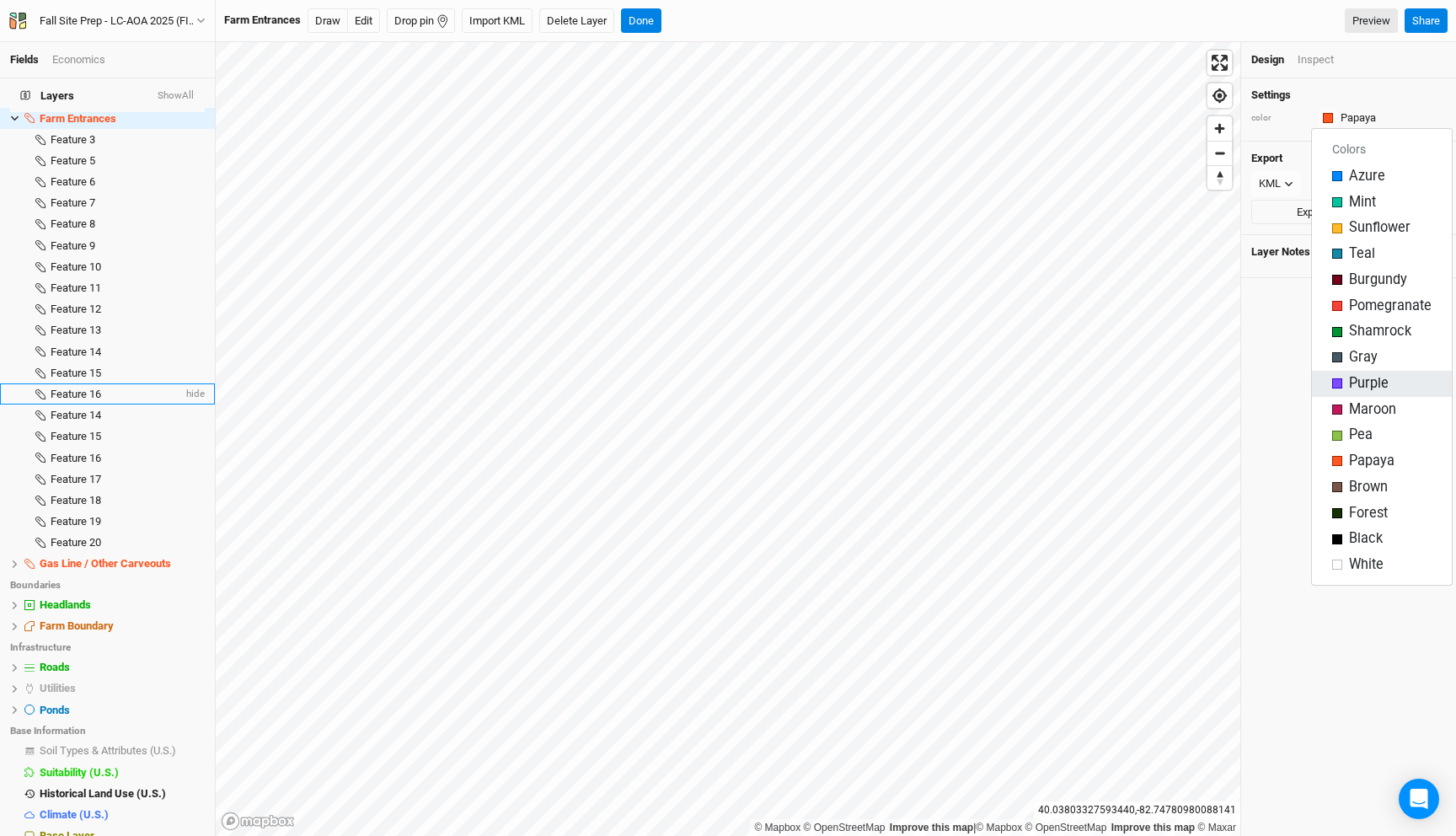
click at [1337, 382] on div "button" at bounding box center [1337, 383] width 10 height 10
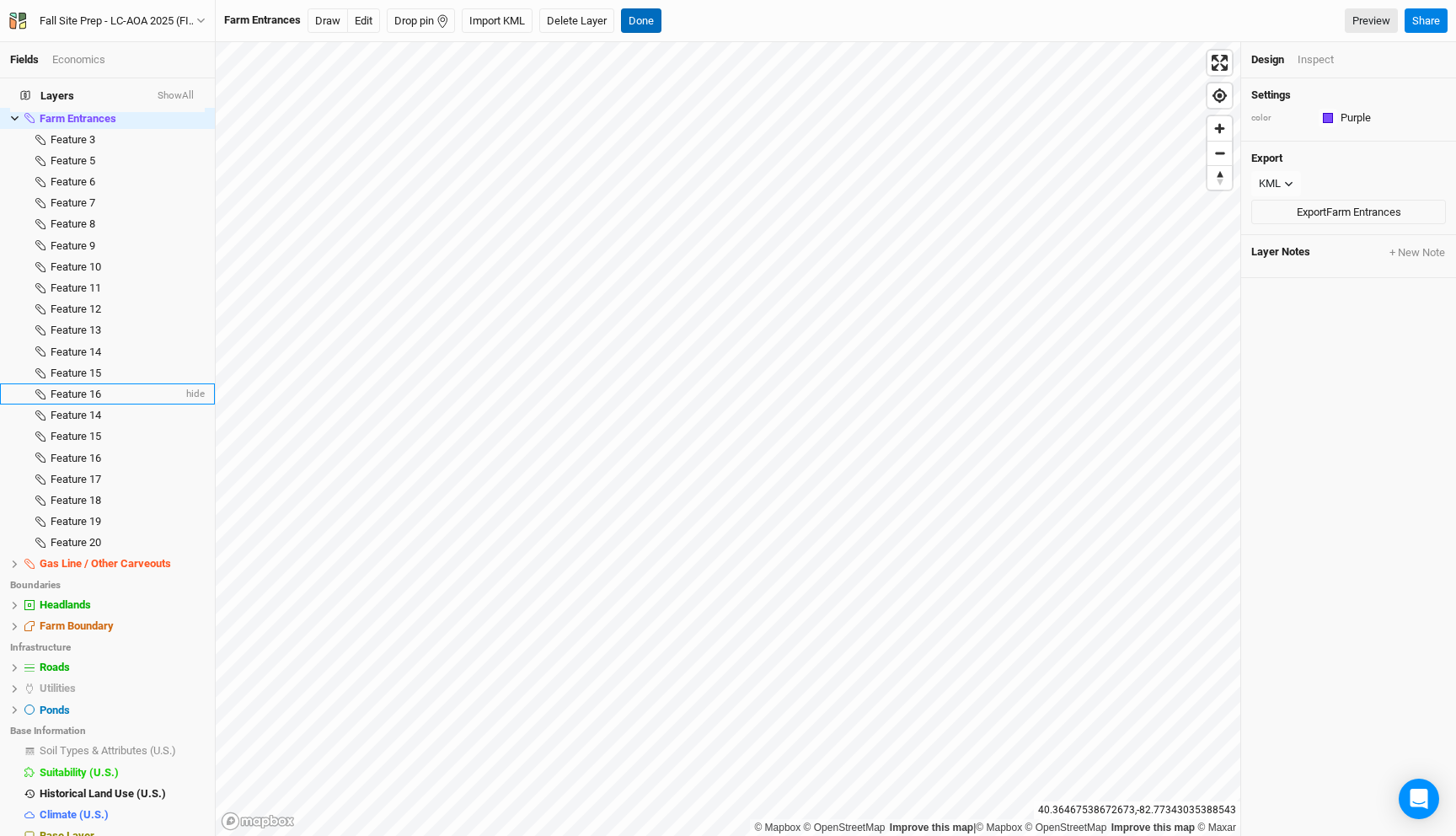
click at [648, 17] on button "Done" at bounding box center [642, 21] width 41 height 25
